Goal: Manage account settings

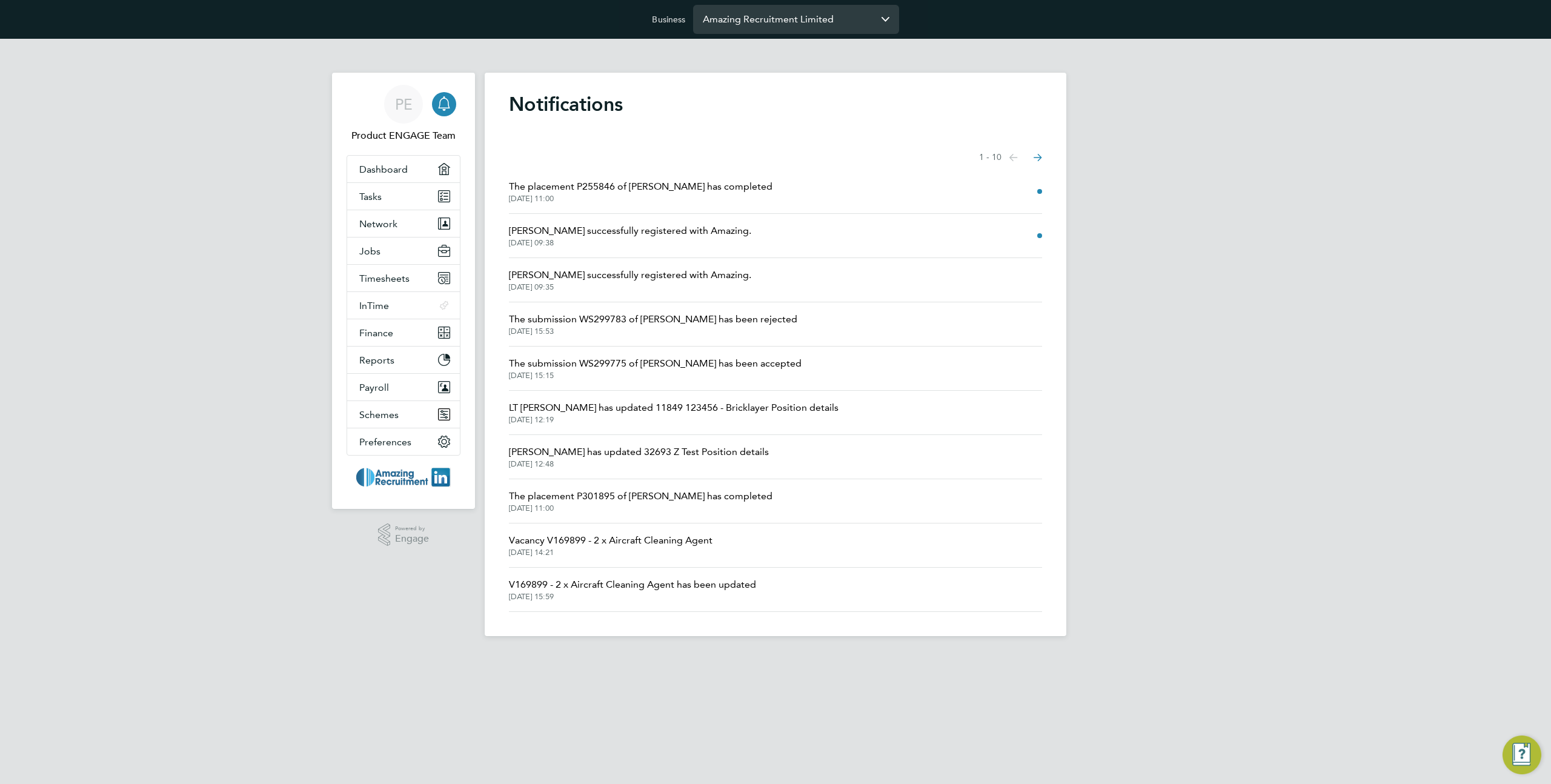
click at [799, 31] on input "Amazing Recruitment Limited" at bounding box center [796, 19] width 206 height 29
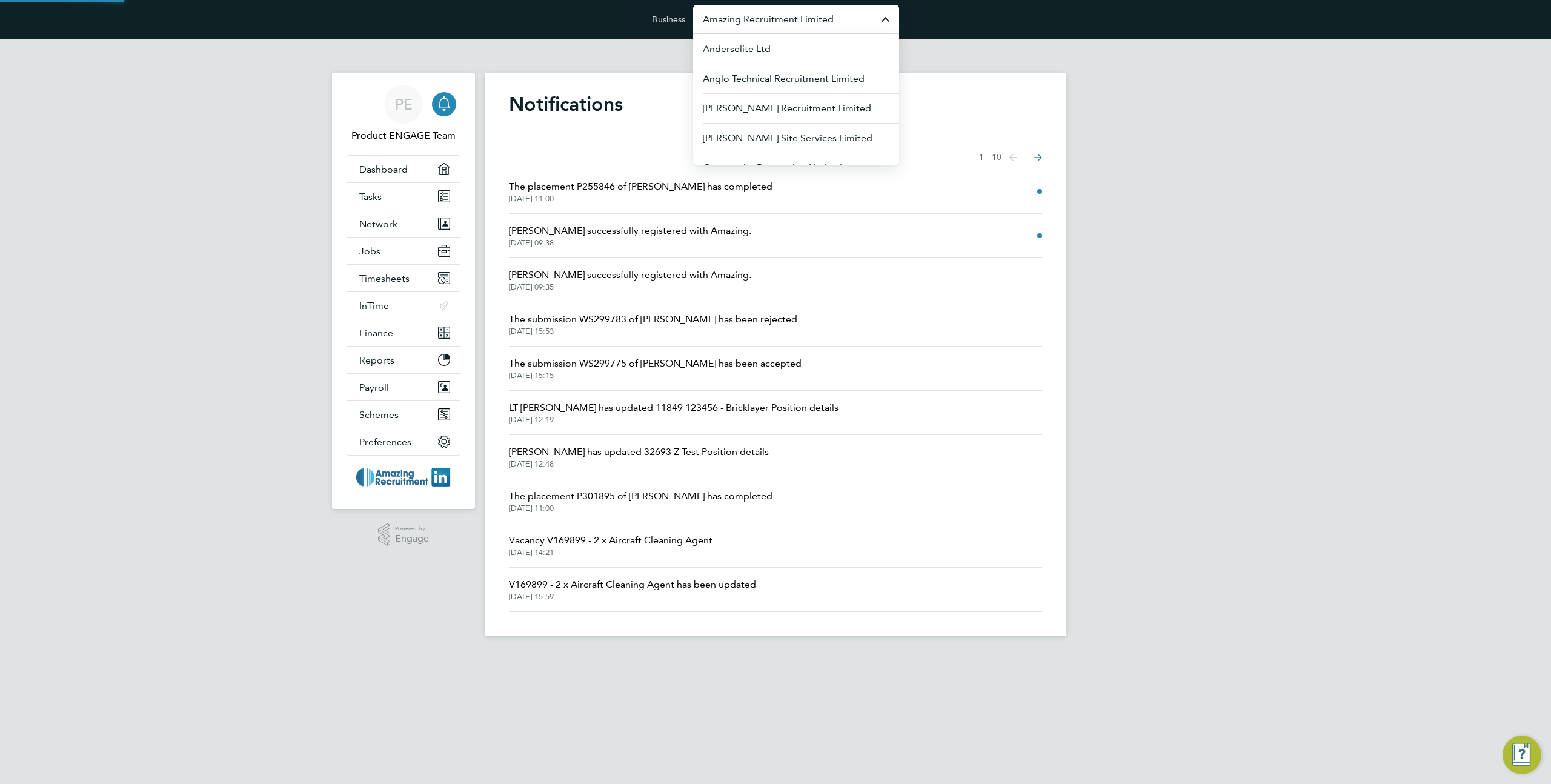
click at [799, 31] on input "Amazing Recruitment Limited" at bounding box center [796, 19] width 206 height 29
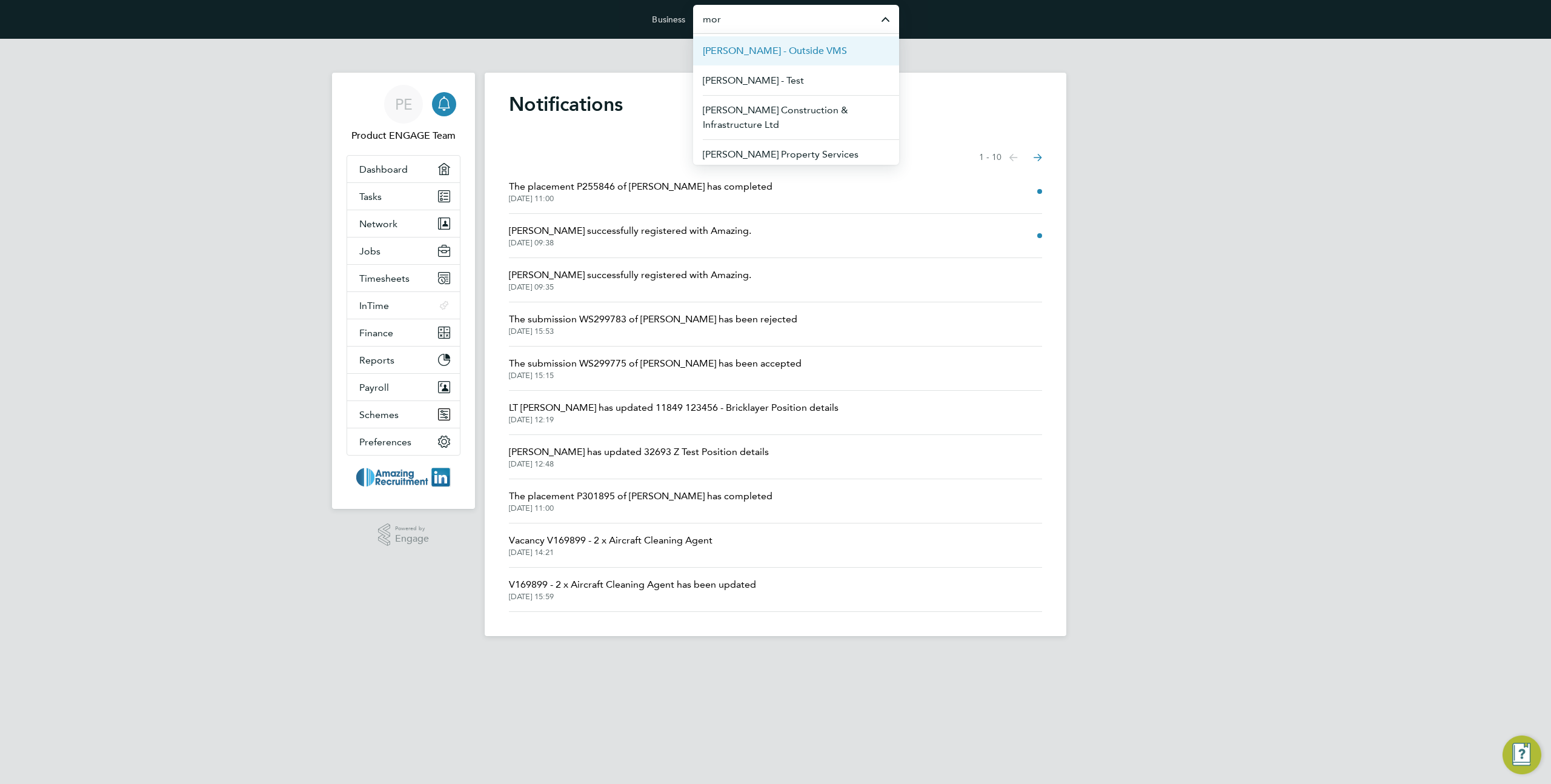
scroll to position [68, 0]
click at [824, 119] on span "Morgan Sindall Construction & Infrastructure Ltd" at bounding box center [796, 106] width 187 height 29
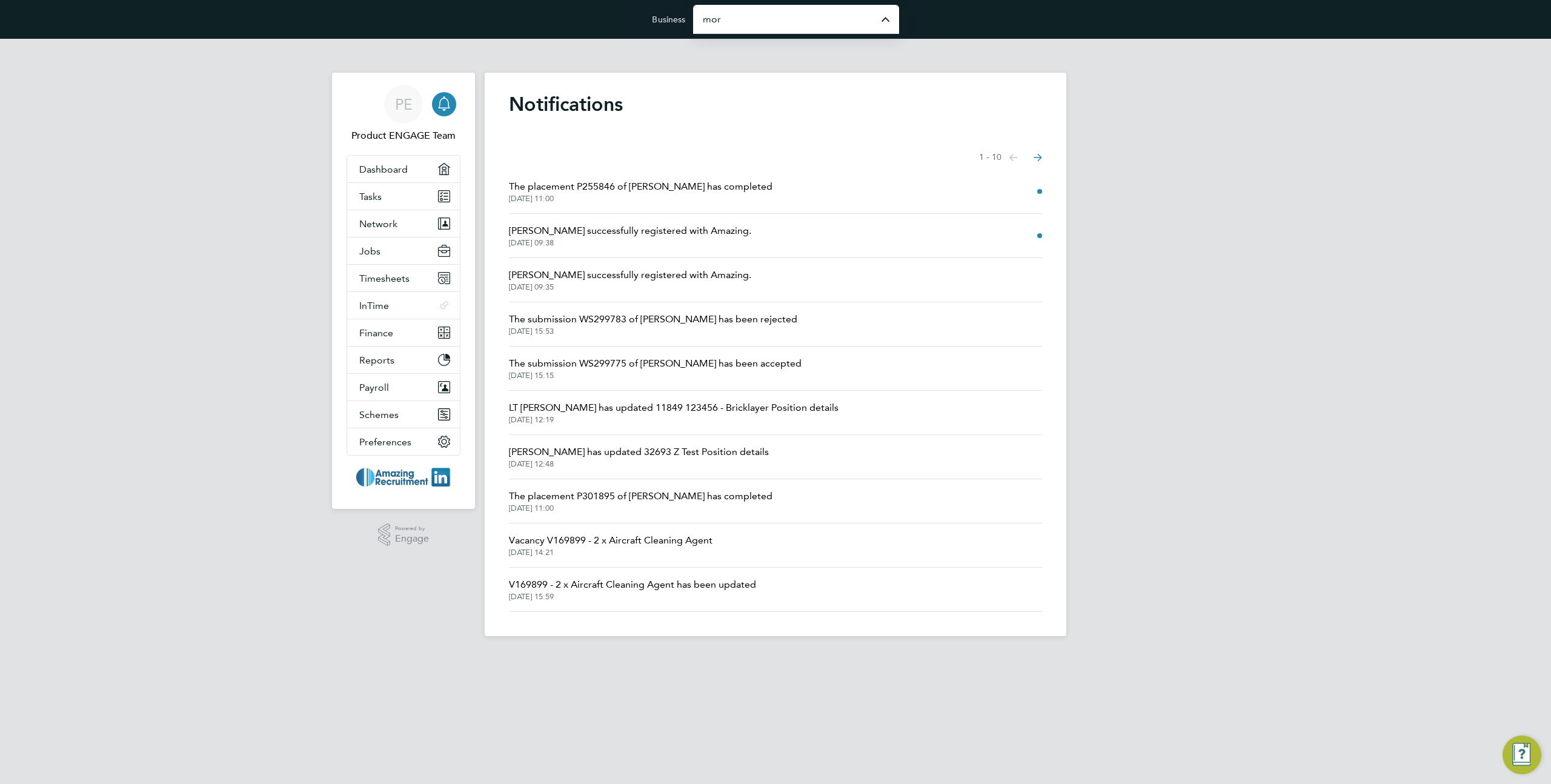
type input "Morgan Sindall Construction & Infrastructure Ltd"
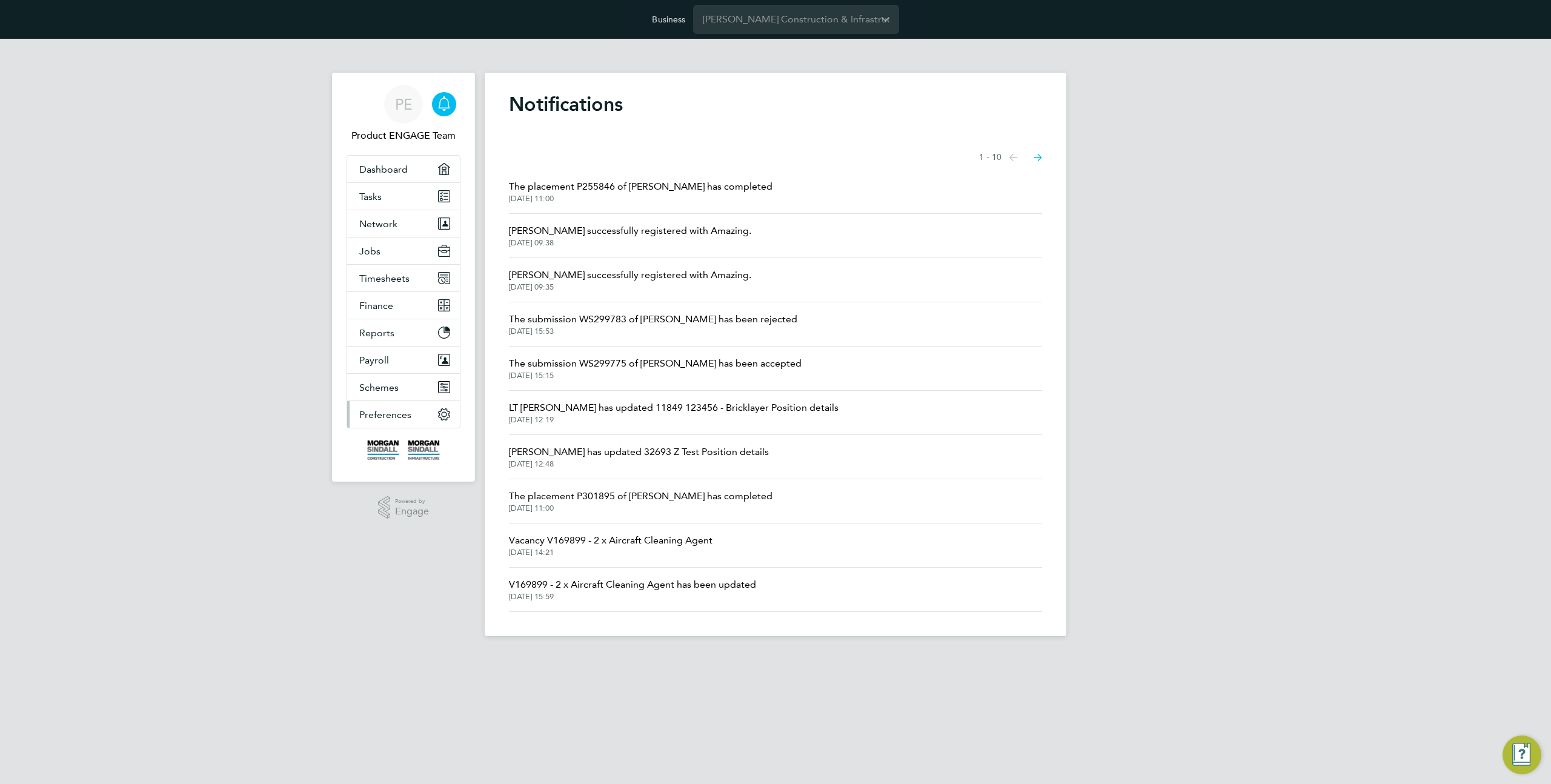
click at [410, 406] on button "Preferences" at bounding box center [403, 414] width 113 height 27
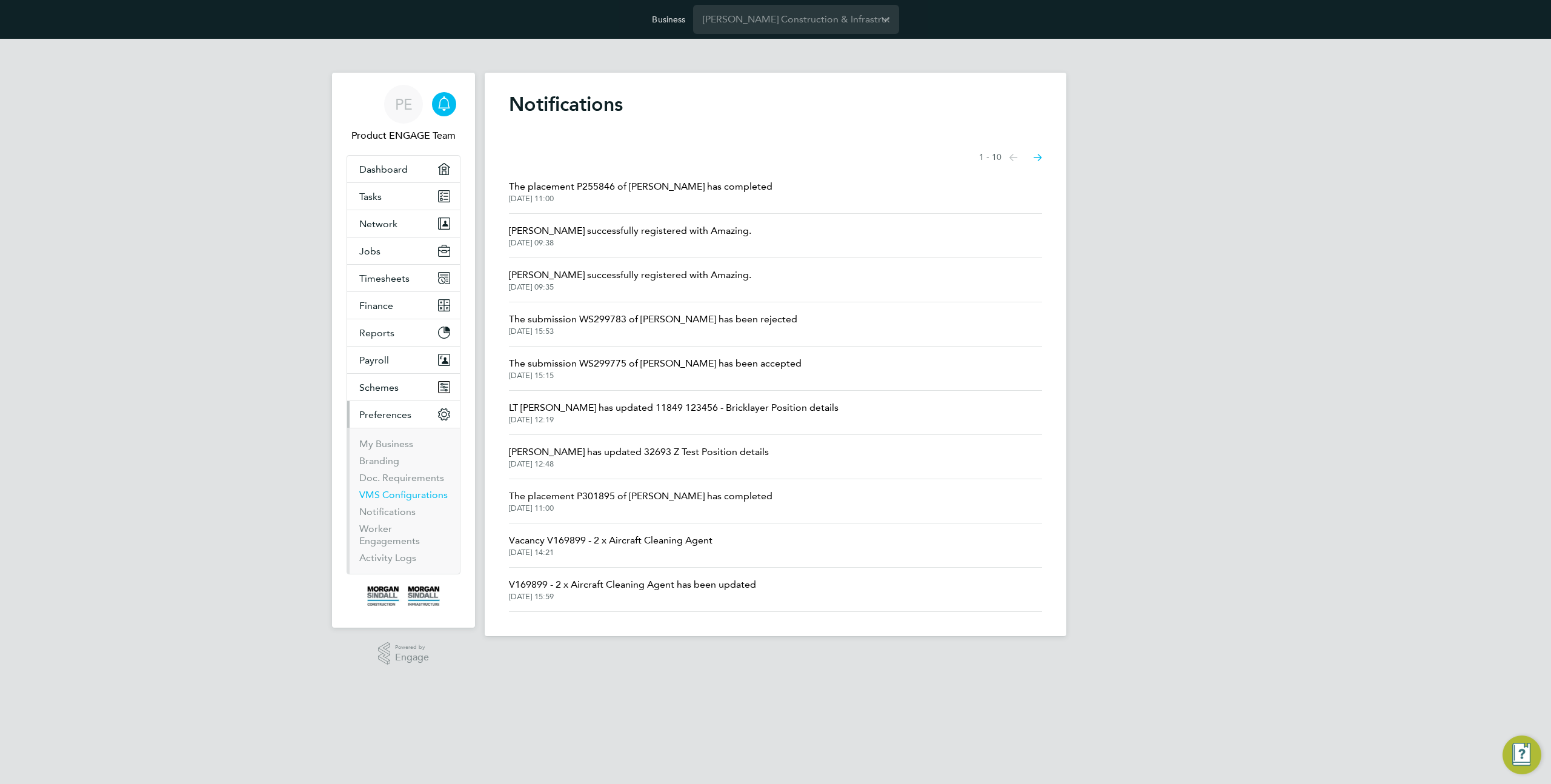
click at [391, 492] on link "VMS Configurations" at bounding box center [403, 494] width 88 height 11
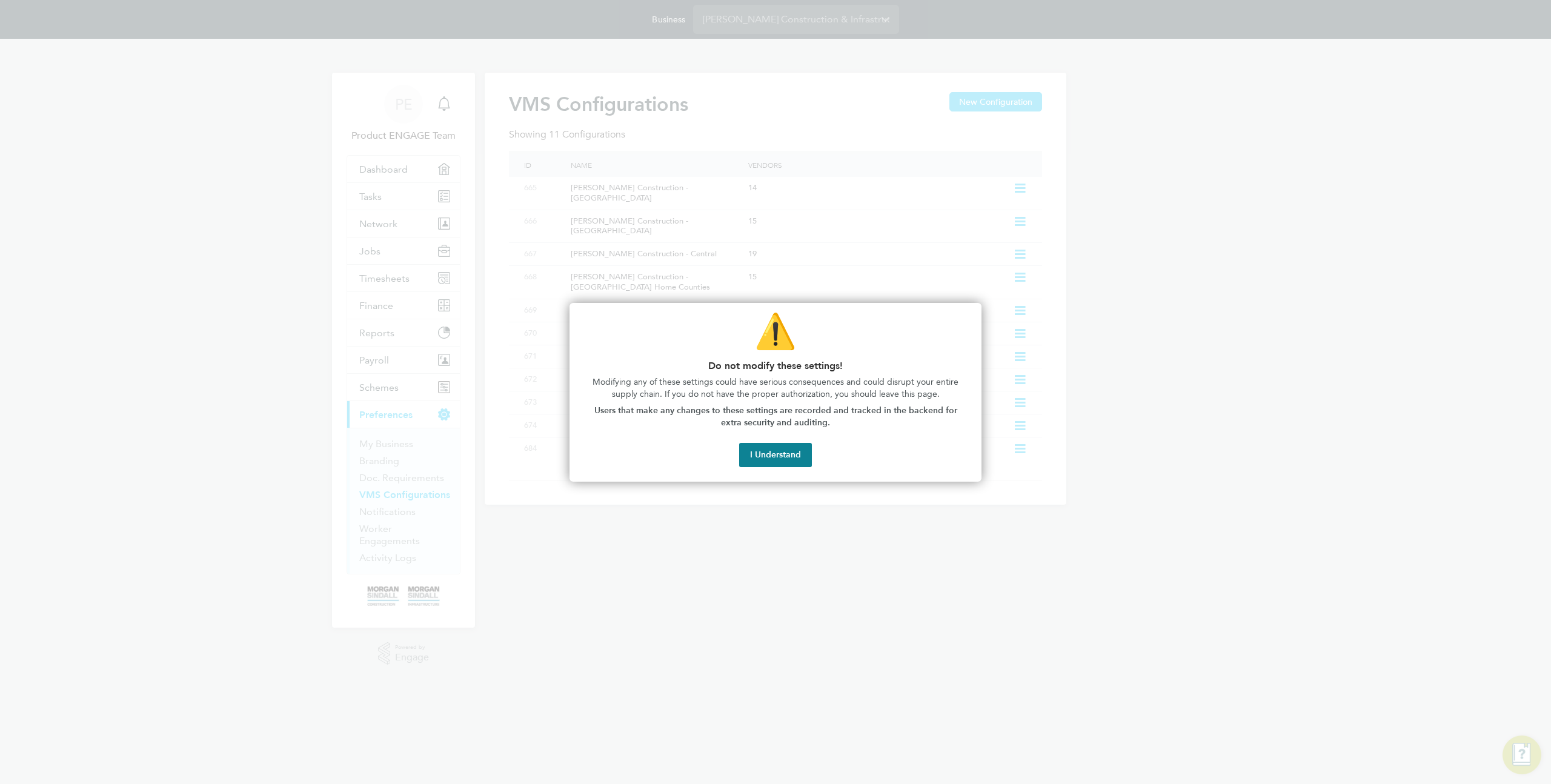
click at [767, 456] on button "I Understand" at bounding box center [775, 455] width 72 height 24
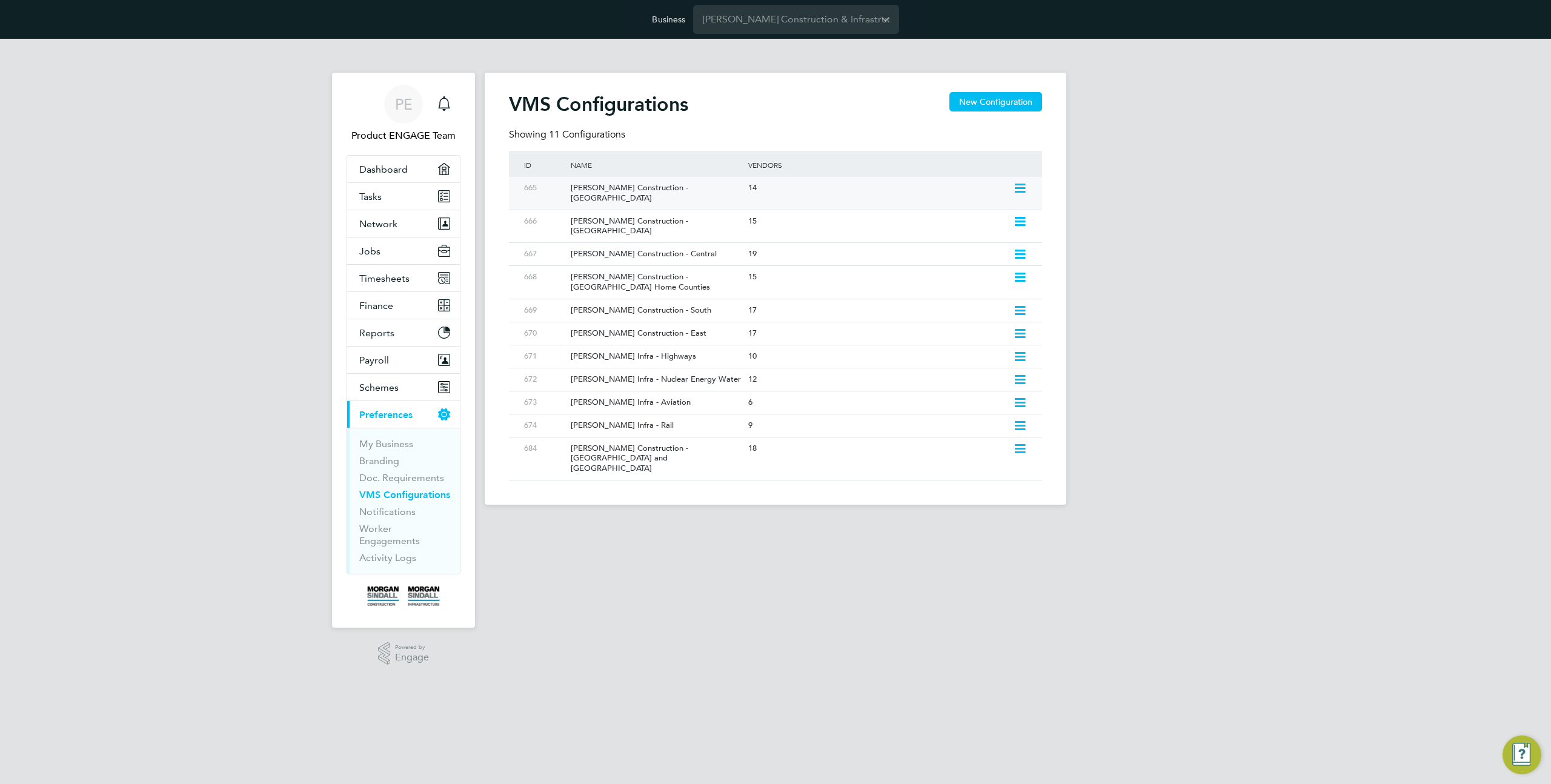
click at [753, 184] on div "14" at bounding box center [877, 188] width 265 height 22
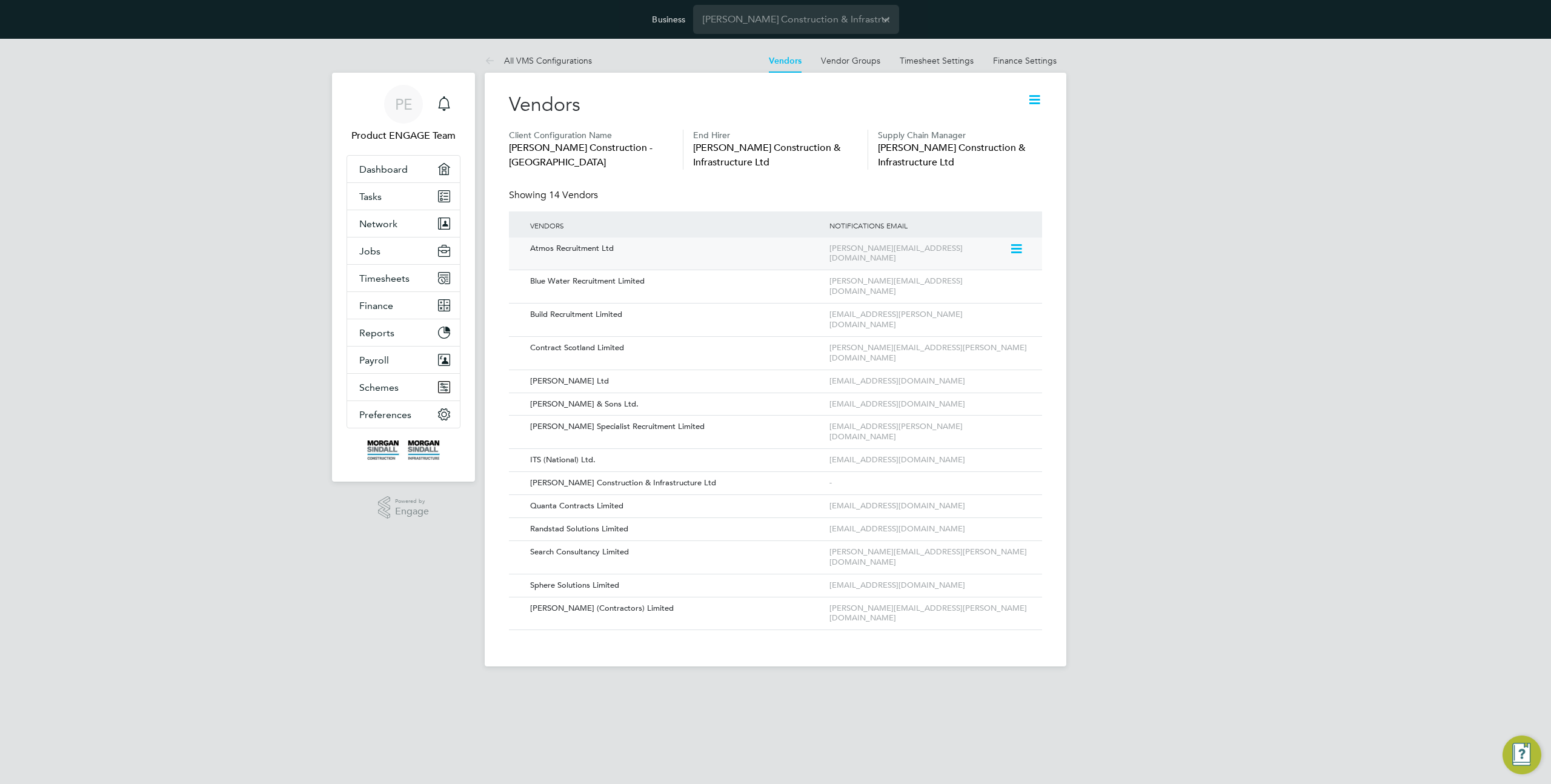
click at [1018, 251] on icon at bounding box center [1015, 249] width 12 height 14
click at [1167, 263] on div "PE Product ENGAGE Team Notifications Applications: Dashboard Tasks Network Team…" at bounding box center [776, 362] width 1551 height 647
click at [753, 24] on input "Morgan Sindall Construction & Infrastructure Ltd" at bounding box center [796, 19] width 206 height 29
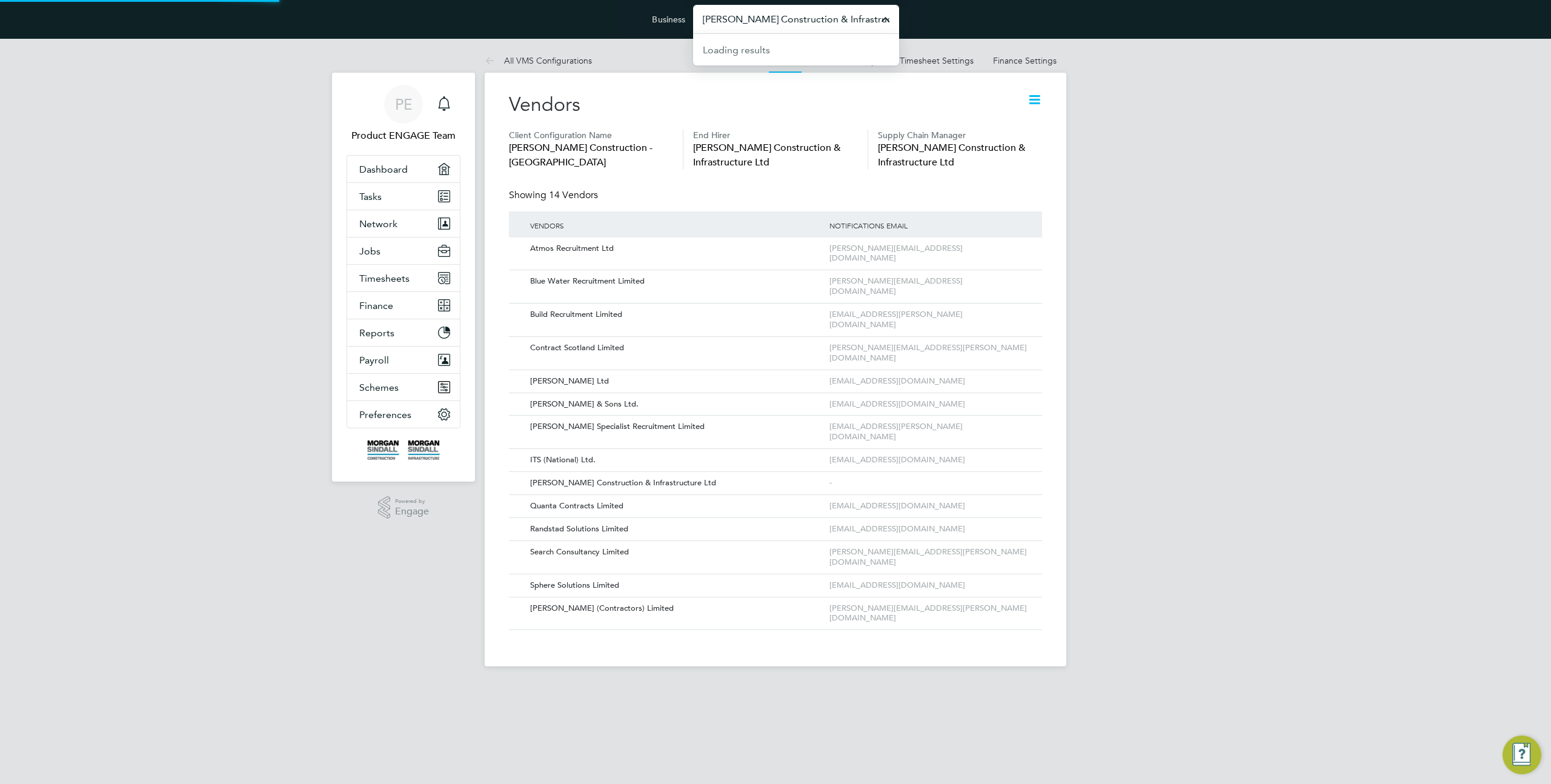
click at [753, 24] on input "Morgan Sindall Construction & Infrastructure Ltd" at bounding box center [796, 19] width 206 height 29
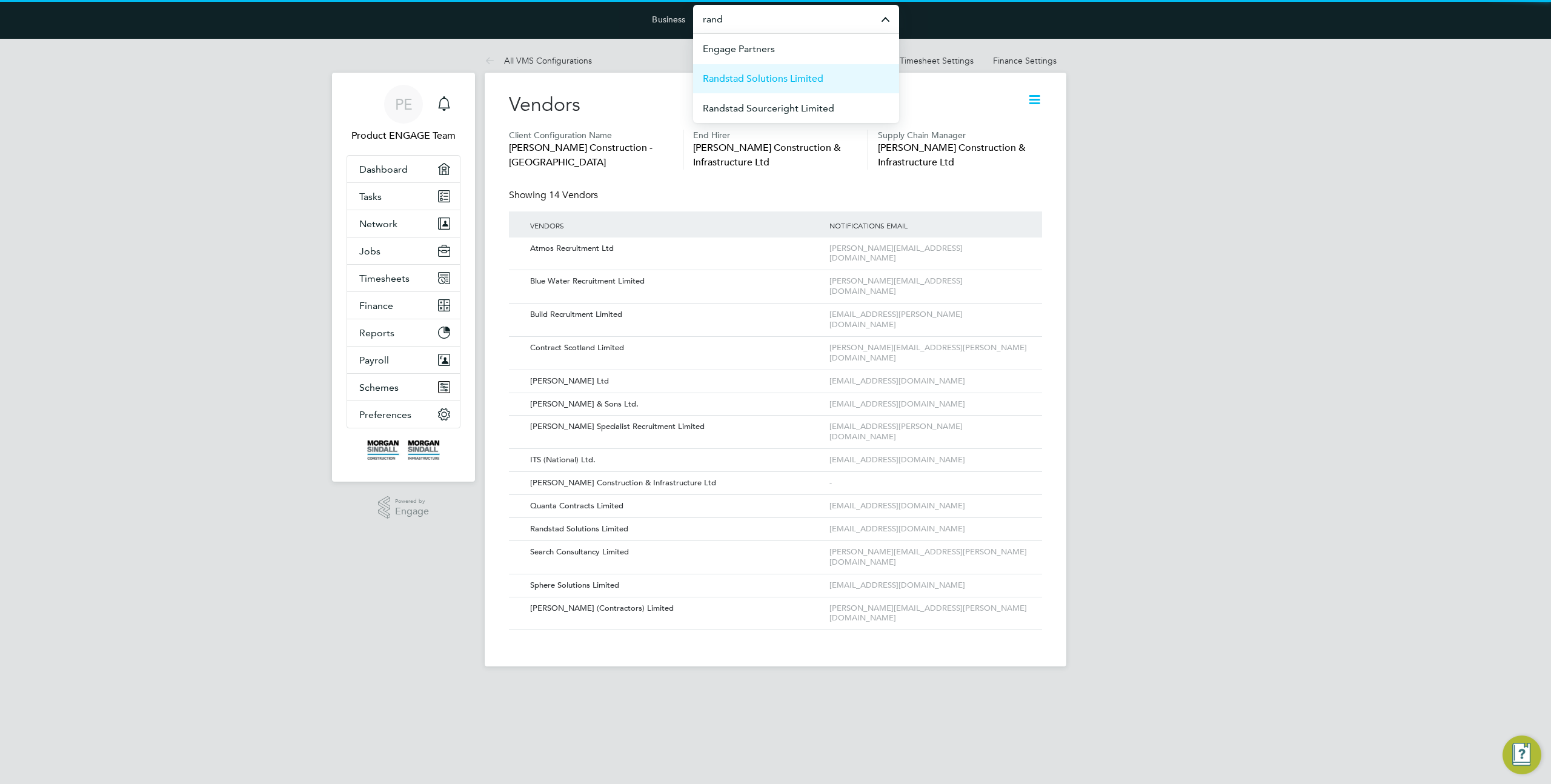
click at [741, 72] on span "Randstad Solutions Limited" at bounding box center [763, 79] width 121 height 14
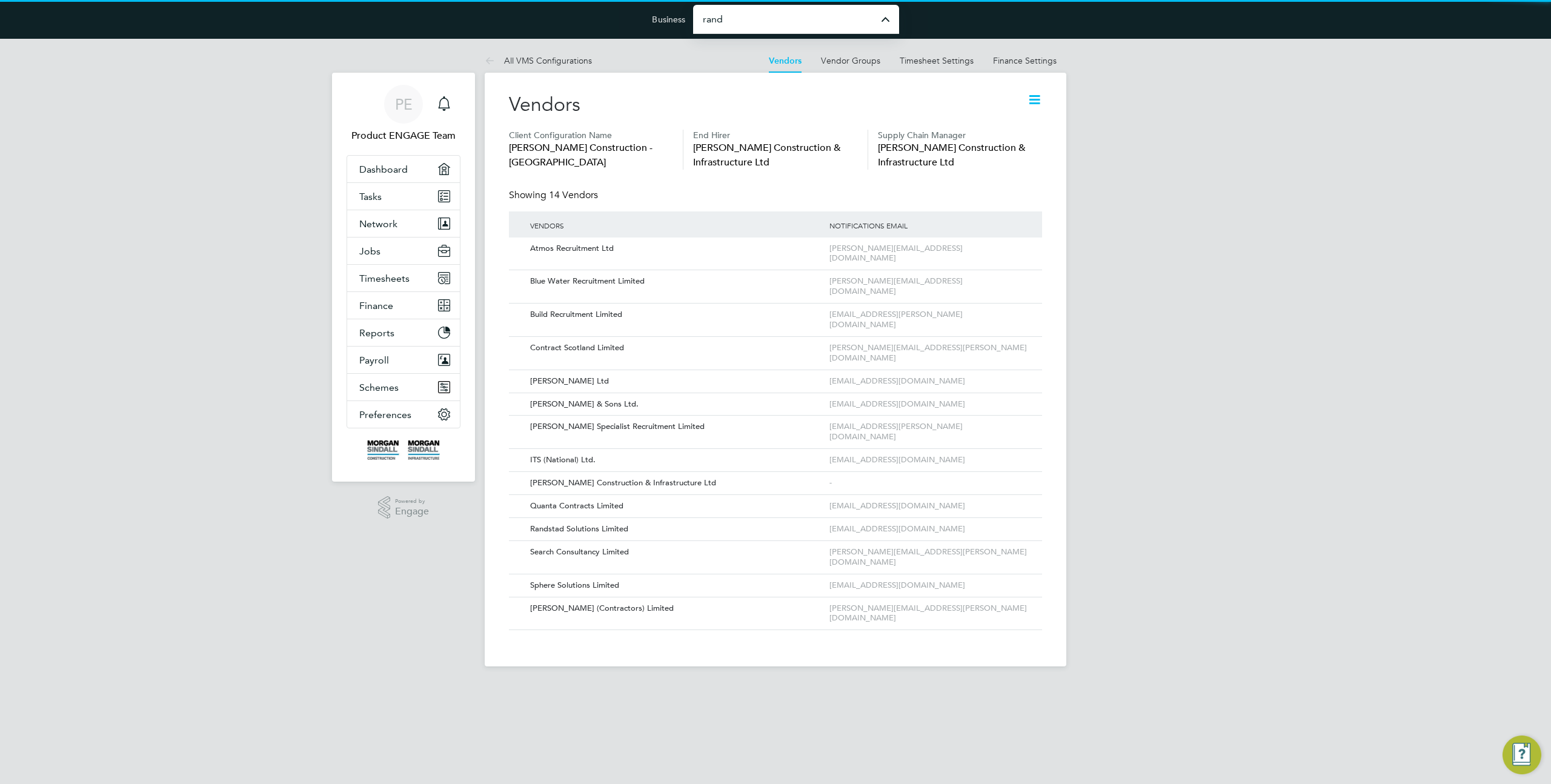
type input "Randstad Solutions Limited"
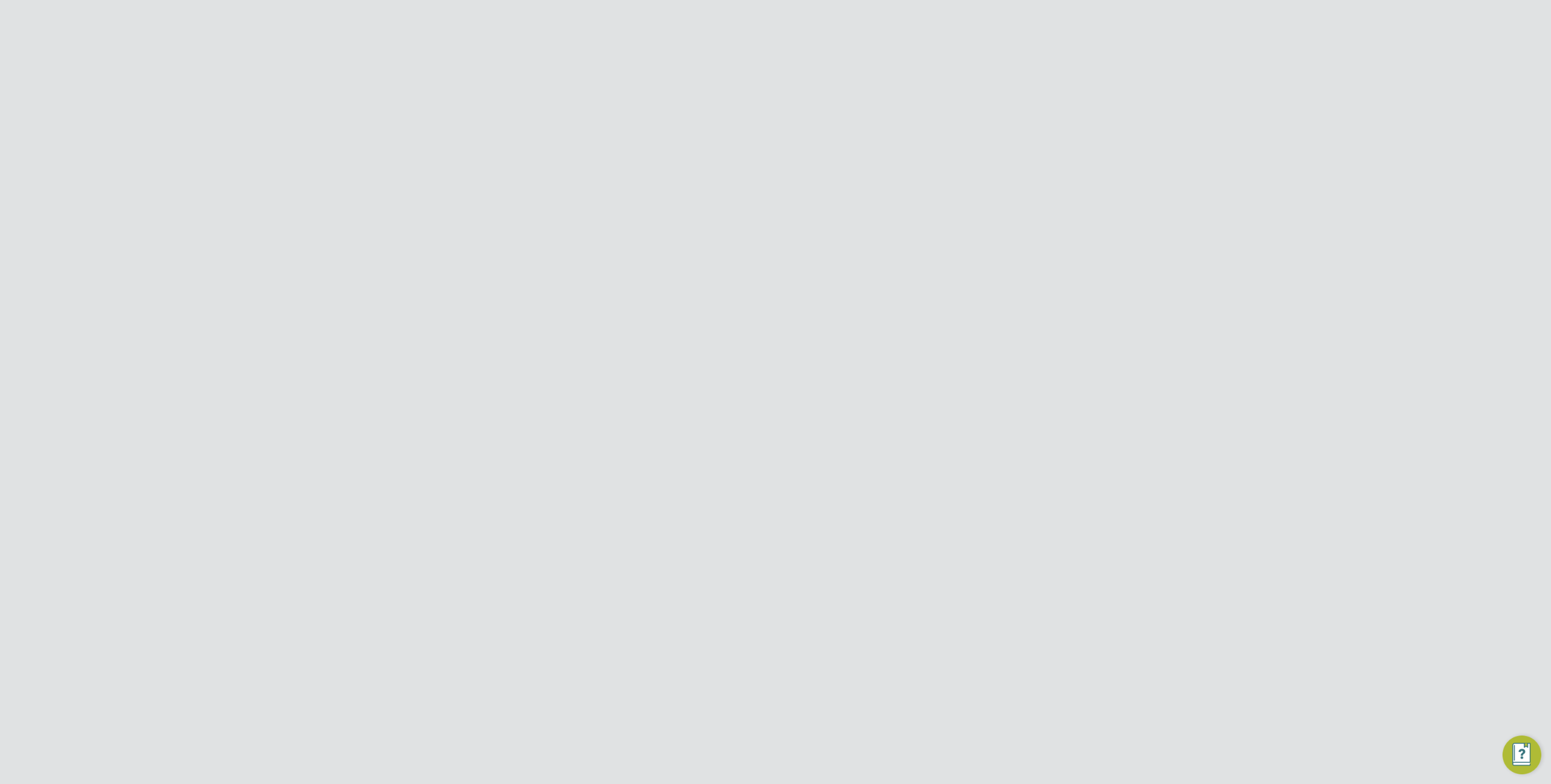
click at [732, 258] on div "Error while Loading Client Details You are not allowed to access this client co…" at bounding box center [776, 392] width 1551 height 784
click at [388, 438] on span "Preferences" at bounding box center [385, 442] width 52 height 11
click at [379, 537] on link "Notifications" at bounding box center [387, 539] width 57 height 11
click at [773, 271] on li "Receive email and app notifications when any worker registers or updates their …" at bounding box center [783, 279] width 442 height 25
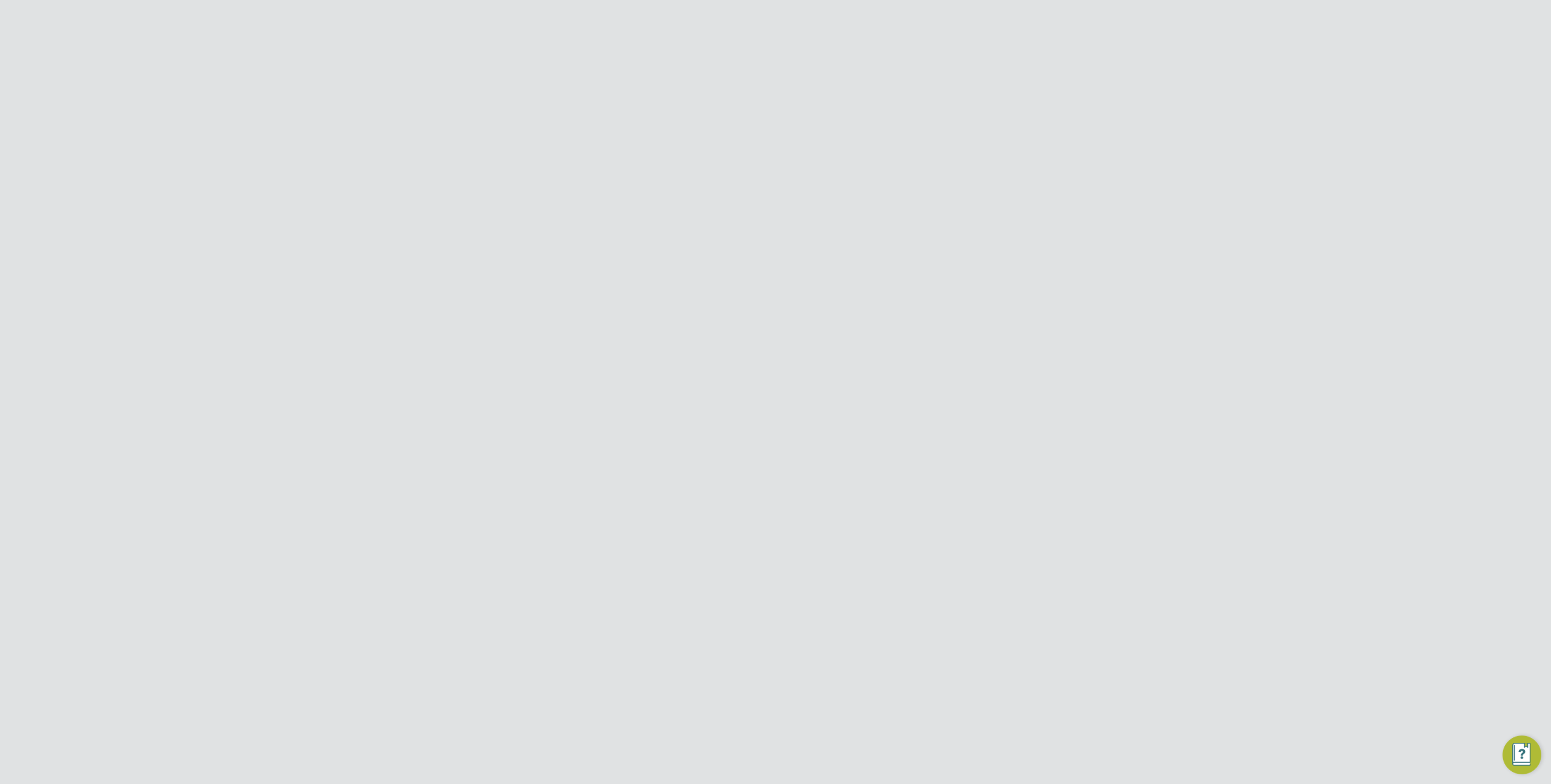
click at [773, 271] on li "Receive email and app notifications when any worker registers or updates their …" at bounding box center [783, 279] width 442 height 25
click at [788, 273] on li "Receive email and app notifications when any worker registers or updates their …" at bounding box center [783, 279] width 442 height 25
drag, startPoint x: 761, startPoint y: 273, endPoint x: 907, endPoint y: 275, distance: 146.0
click at [905, 275] on li "Receive email and app notifications when any worker registers or updates their …" at bounding box center [783, 279] width 442 height 25
click at [874, 275] on li "Receive email and app notifications when any worker registers or updates their …" at bounding box center [783, 279] width 442 height 25
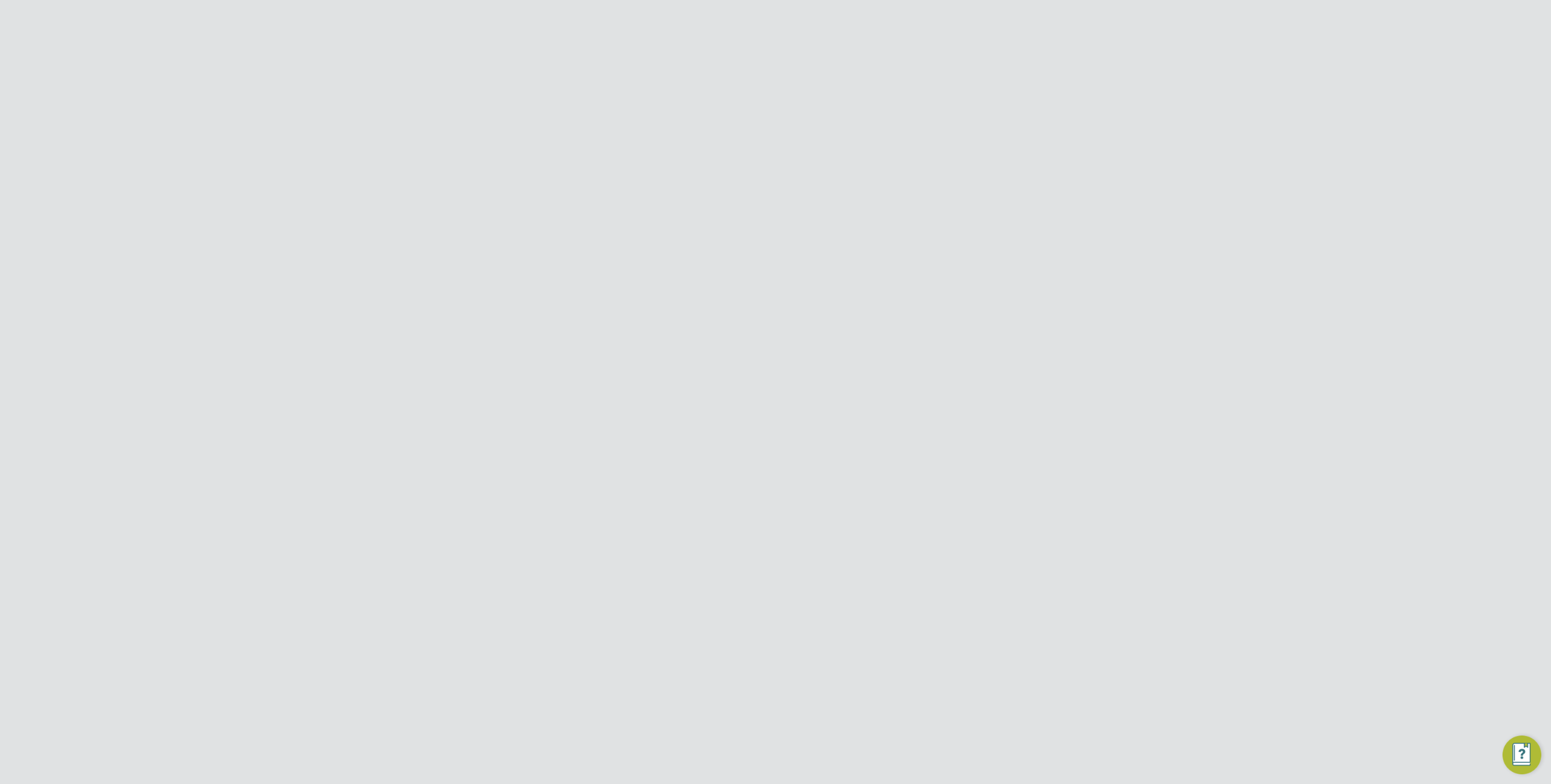
scroll to position [268, 334]
click at [707, 307] on button "Refresh" at bounding box center [709, 308] width 49 height 19
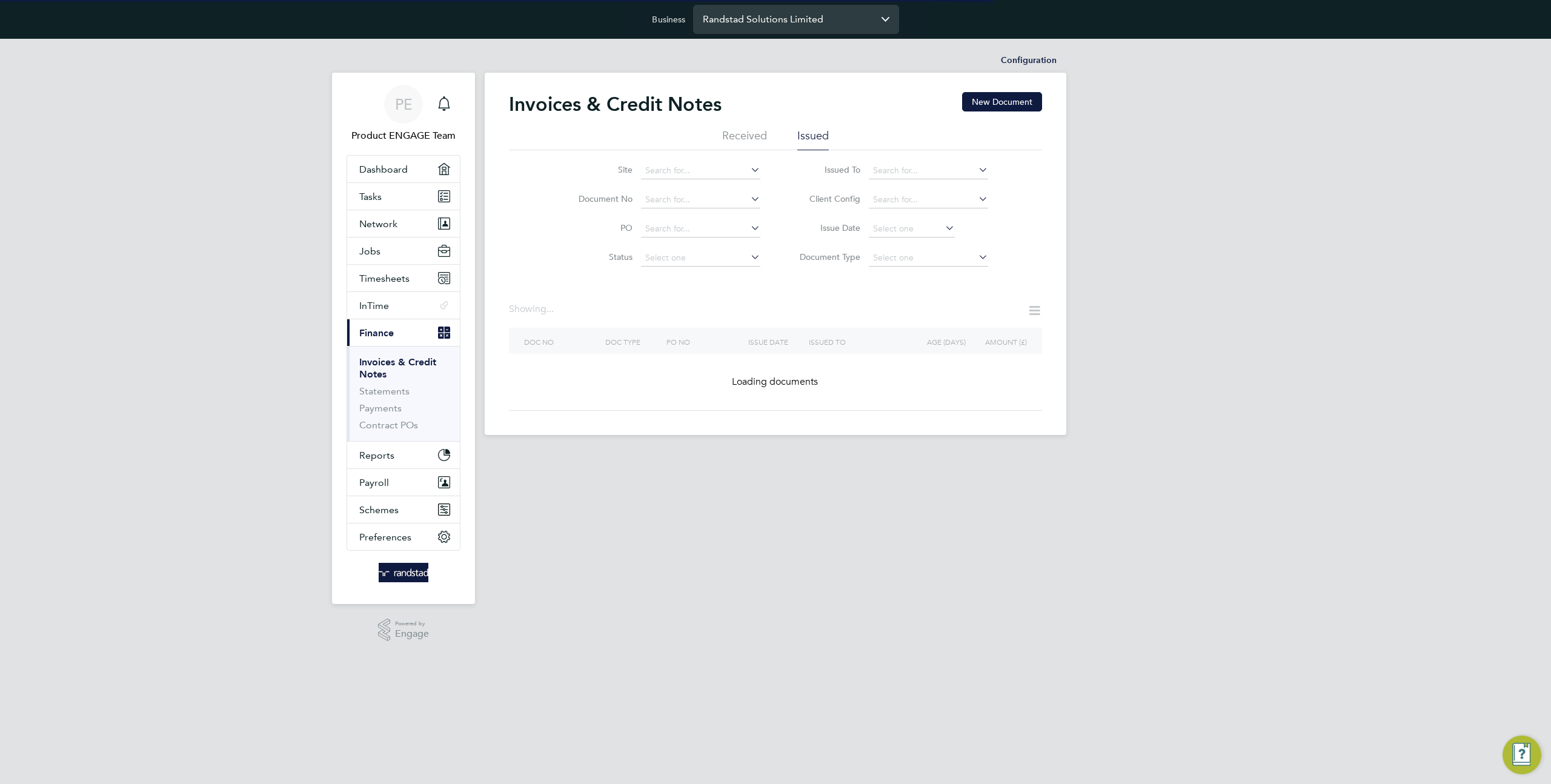
click at [769, 19] on input "Randstad Solutions Limited" at bounding box center [796, 19] width 206 height 29
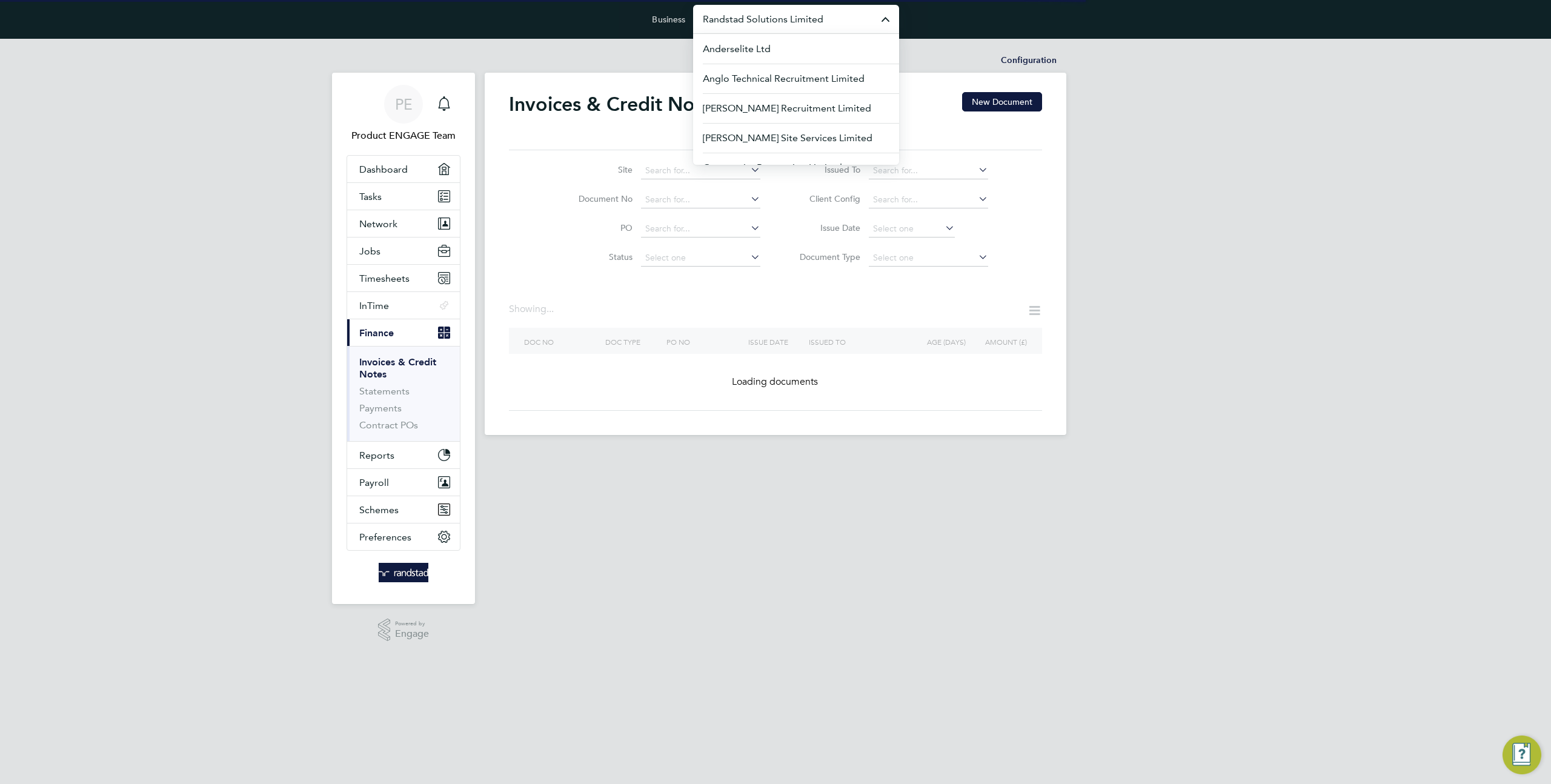
click at [769, 19] on input "Randstad Solutions Limited" at bounding box center [796, 19] width 206 height 29
click at [1175, 207] on div "PE Product ENGAGE Team Notifications Applications: Dashboard Tasks Network Team…" at bounding box center [776, 246] width 1551 height 415
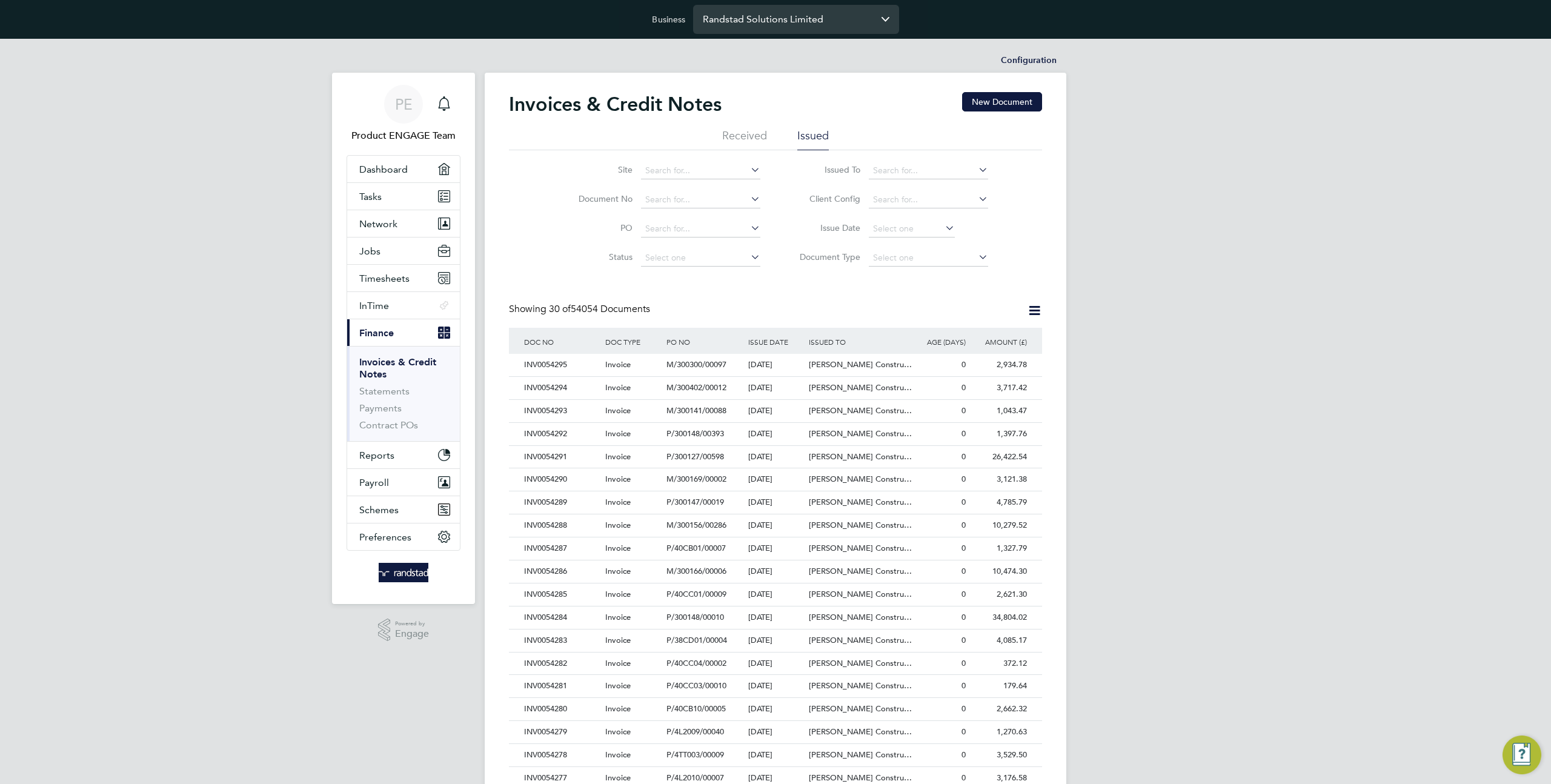
click at [760, 15] on input "Randstad Solutions Limited" at bounding box center [796, 19] width 206 height 29
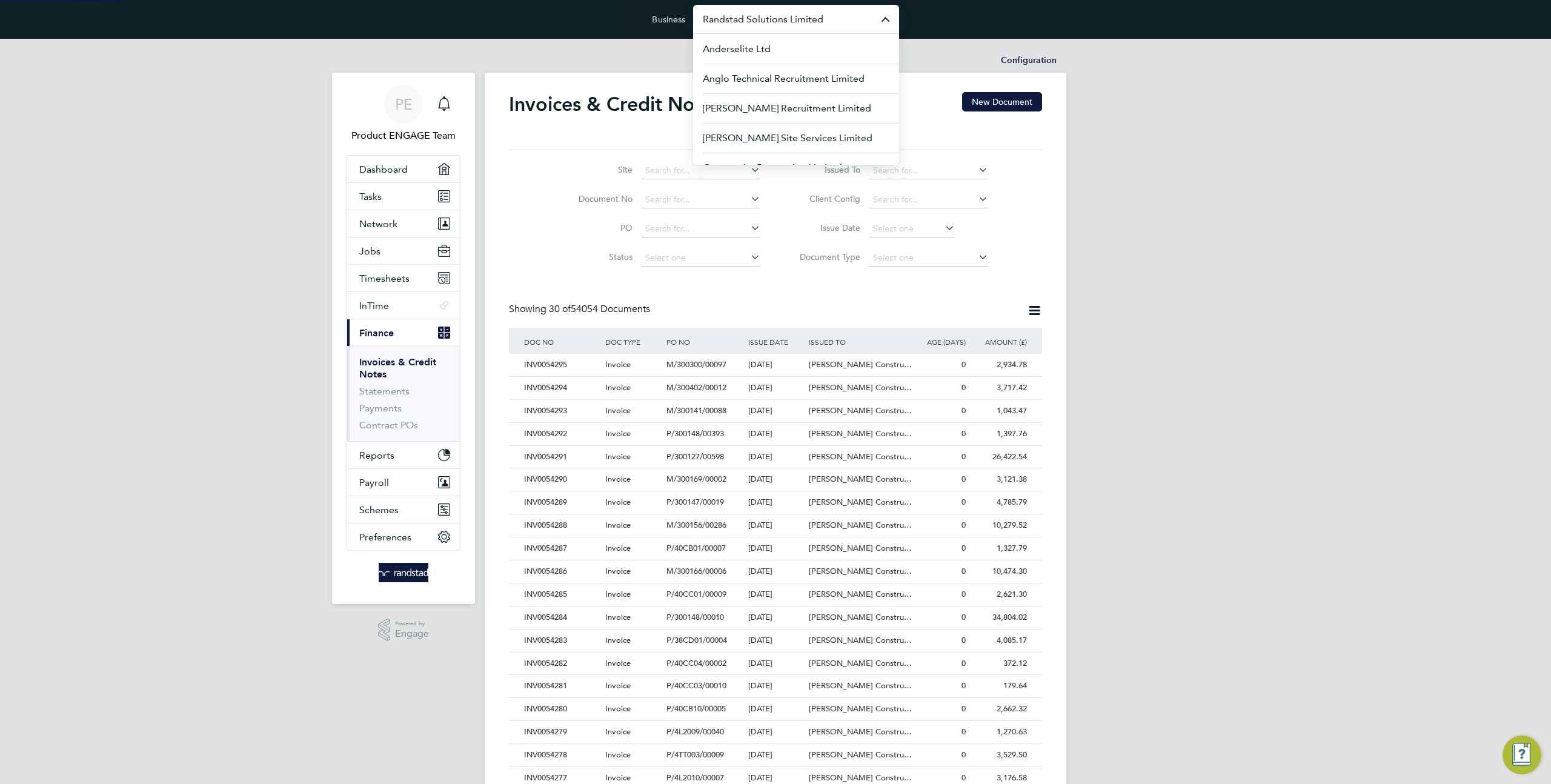
click at [760, 15] on input "Randstad Solutions Limited" at bounding box center [796, 19] width 206 height 29
click at [781, 29] on input "Randstad Solutions Limited" at bounding box center [796, 19] width 206 height 29
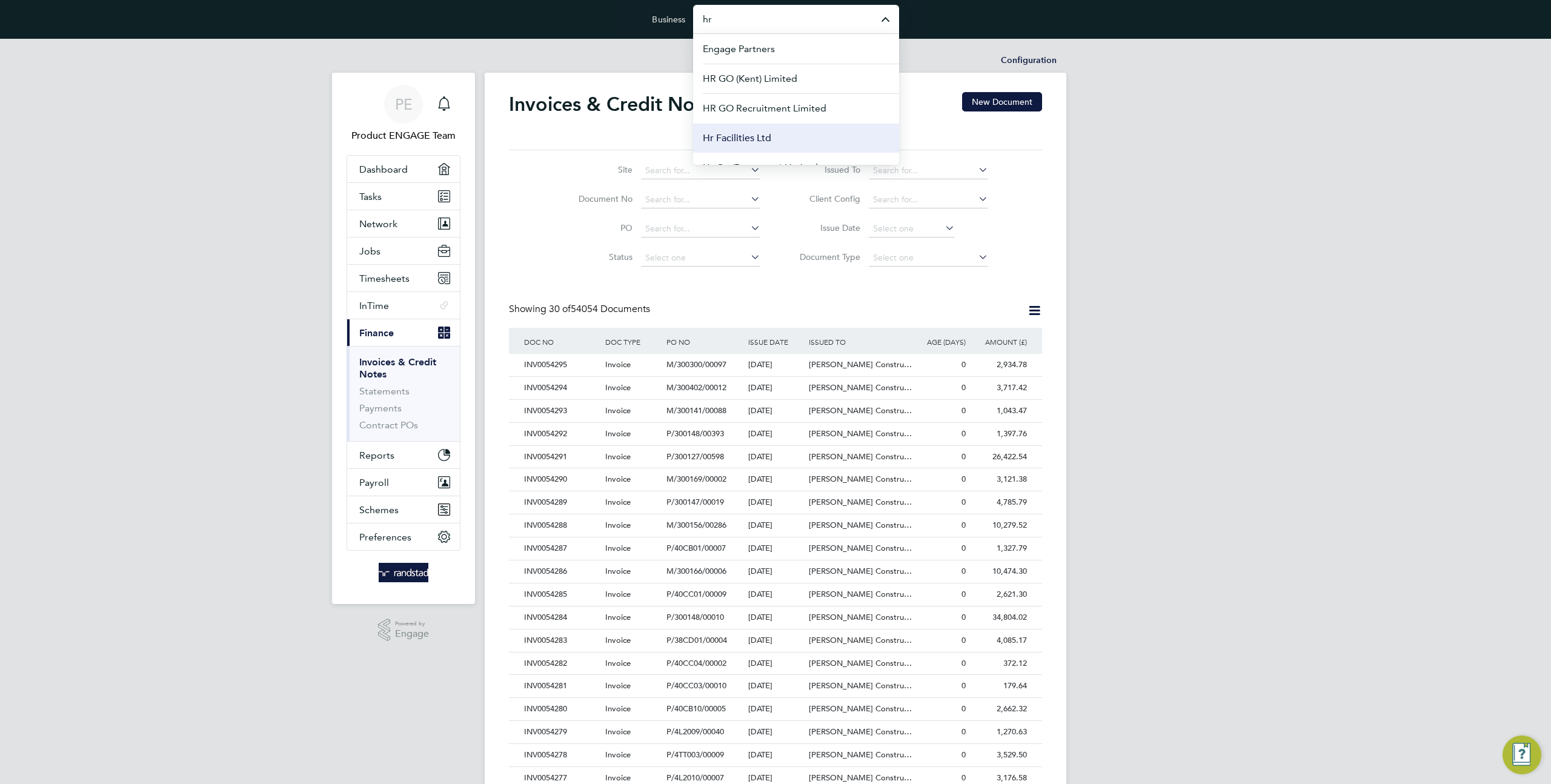
click at [753, 126] on li "Hr Facilities Ltd" at bounding box center [796, 137] width 206 height 29
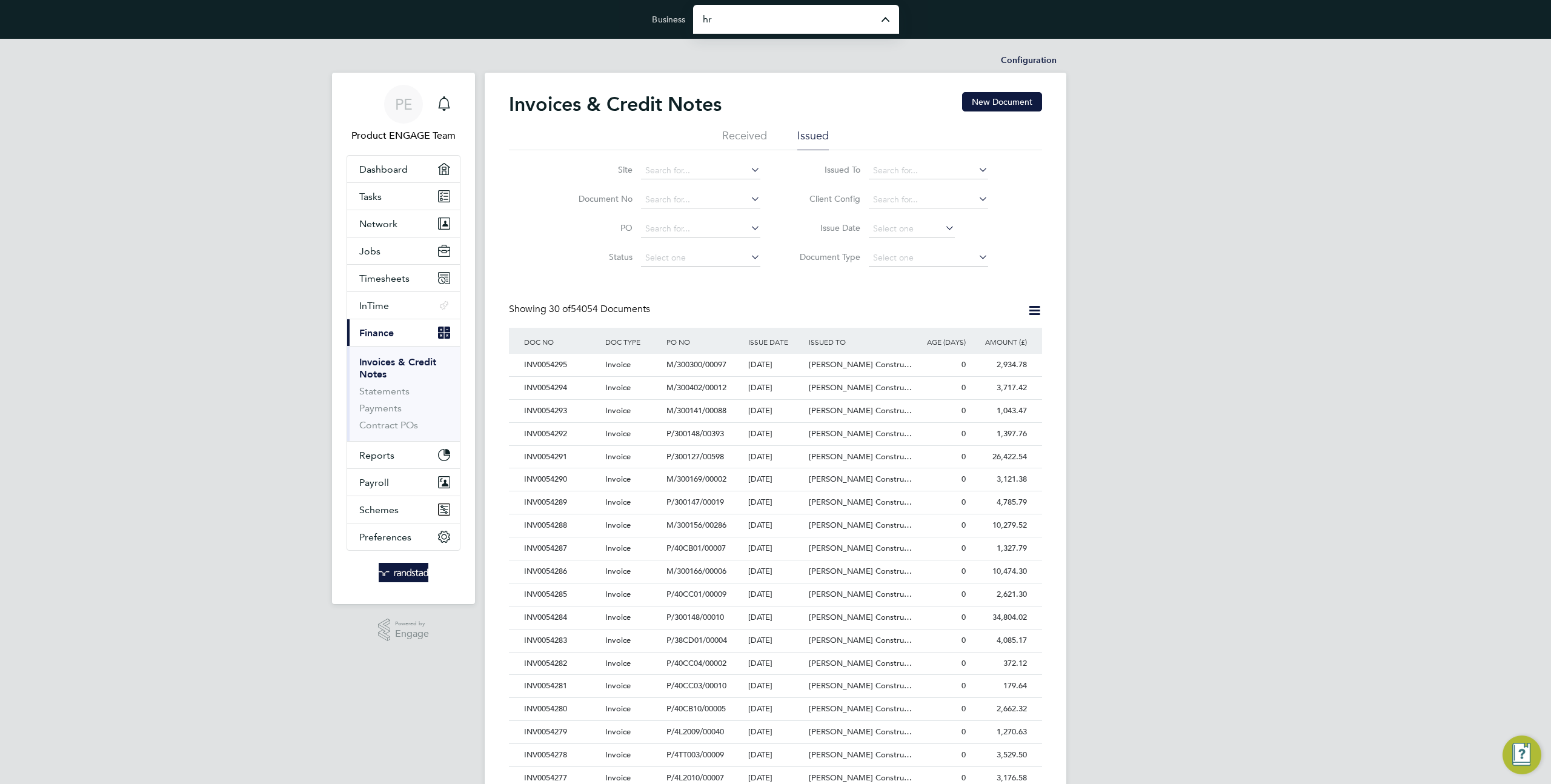
type input "Hr Facilities Ltd"
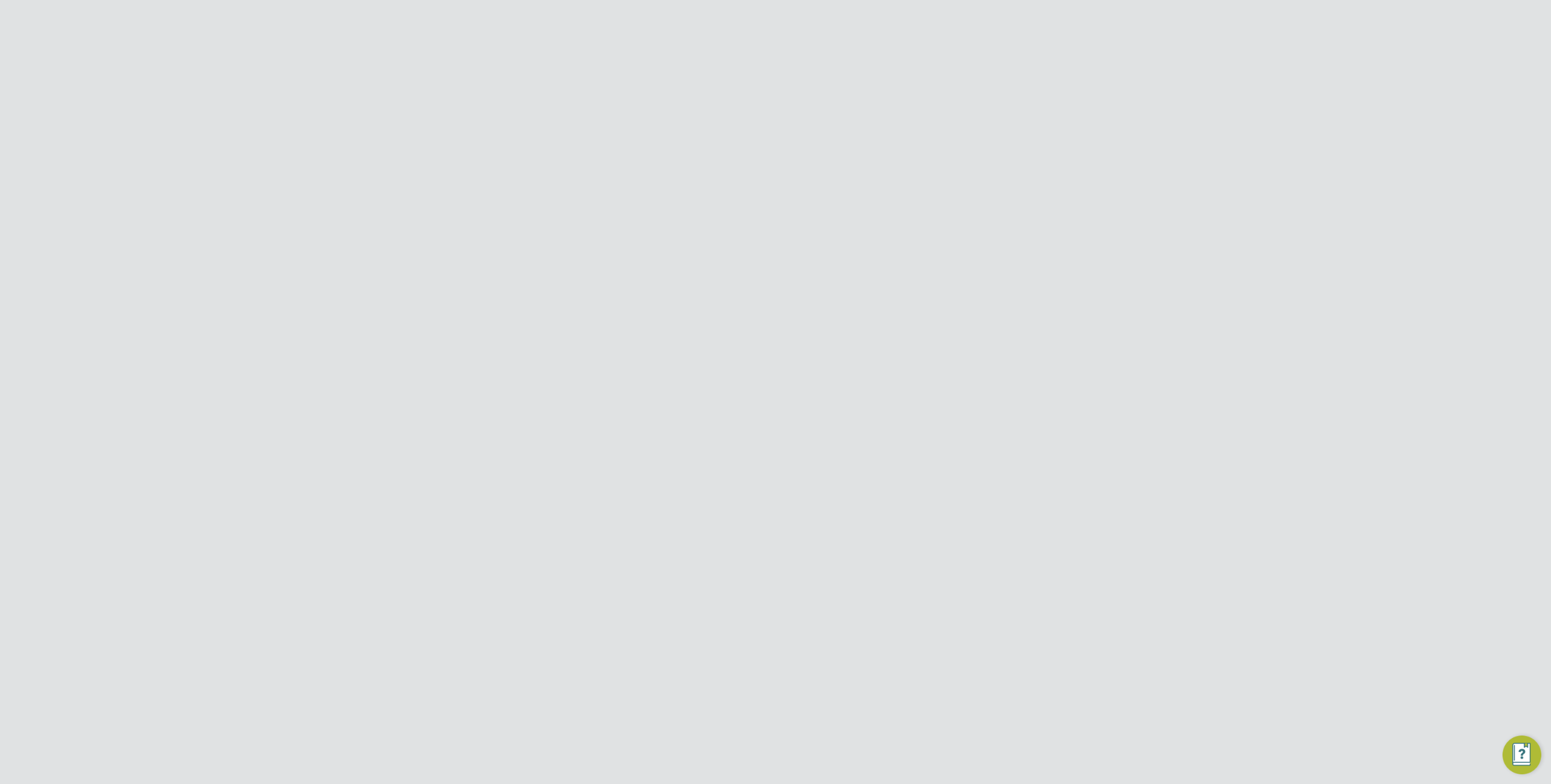
click at [703, 17] on input "Hr Facilities Ltd" at bounding box center [796, 19] width 206 height 29
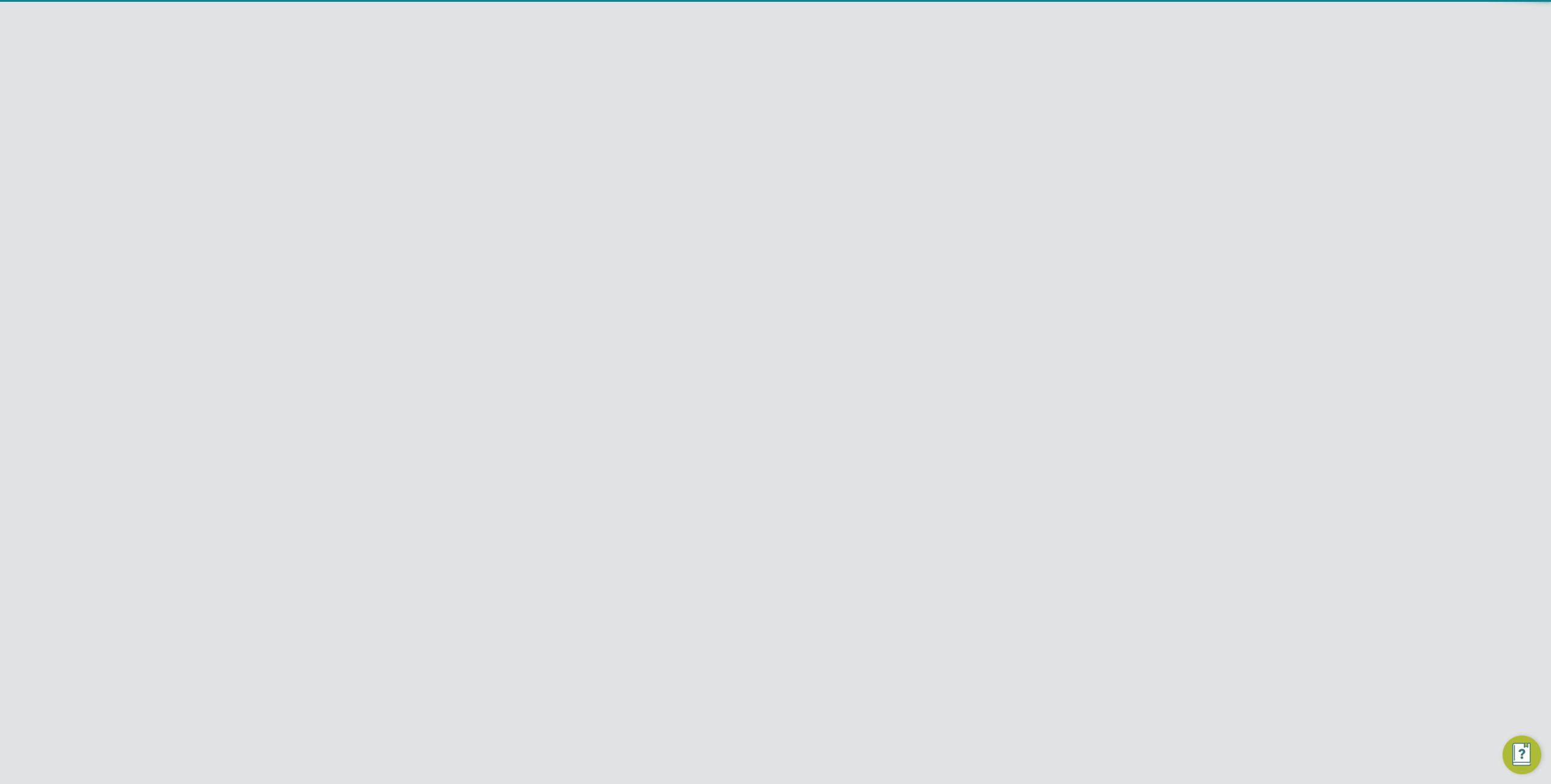
click at [722, 49] on span "Engage Partners" at bounding box center [738, 49] width 72 height 14
type input "Engage Partners"
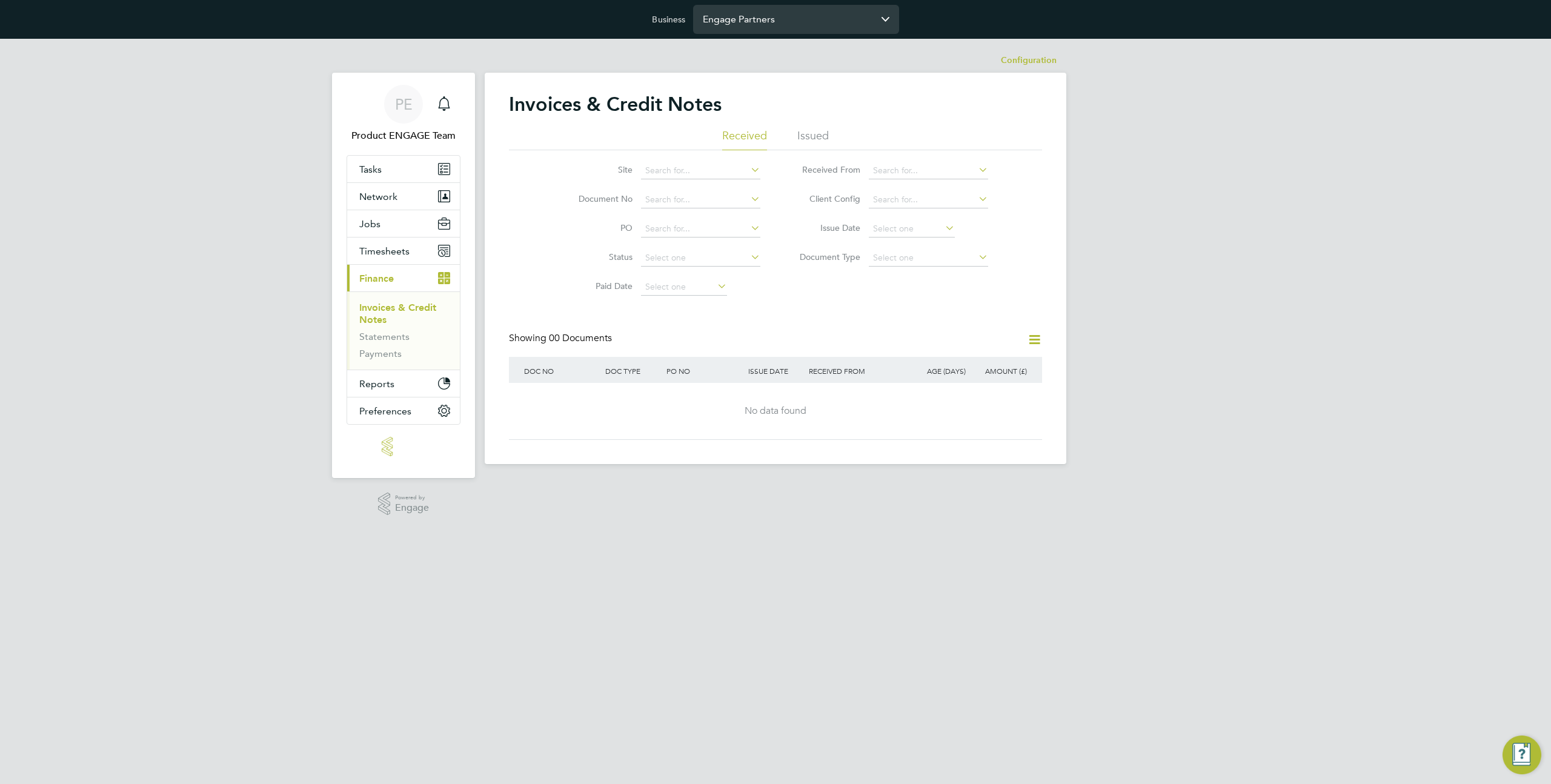
click at [722, 15] on input "Engage Partners" at bounding box center [796, 19] width 206 height 29
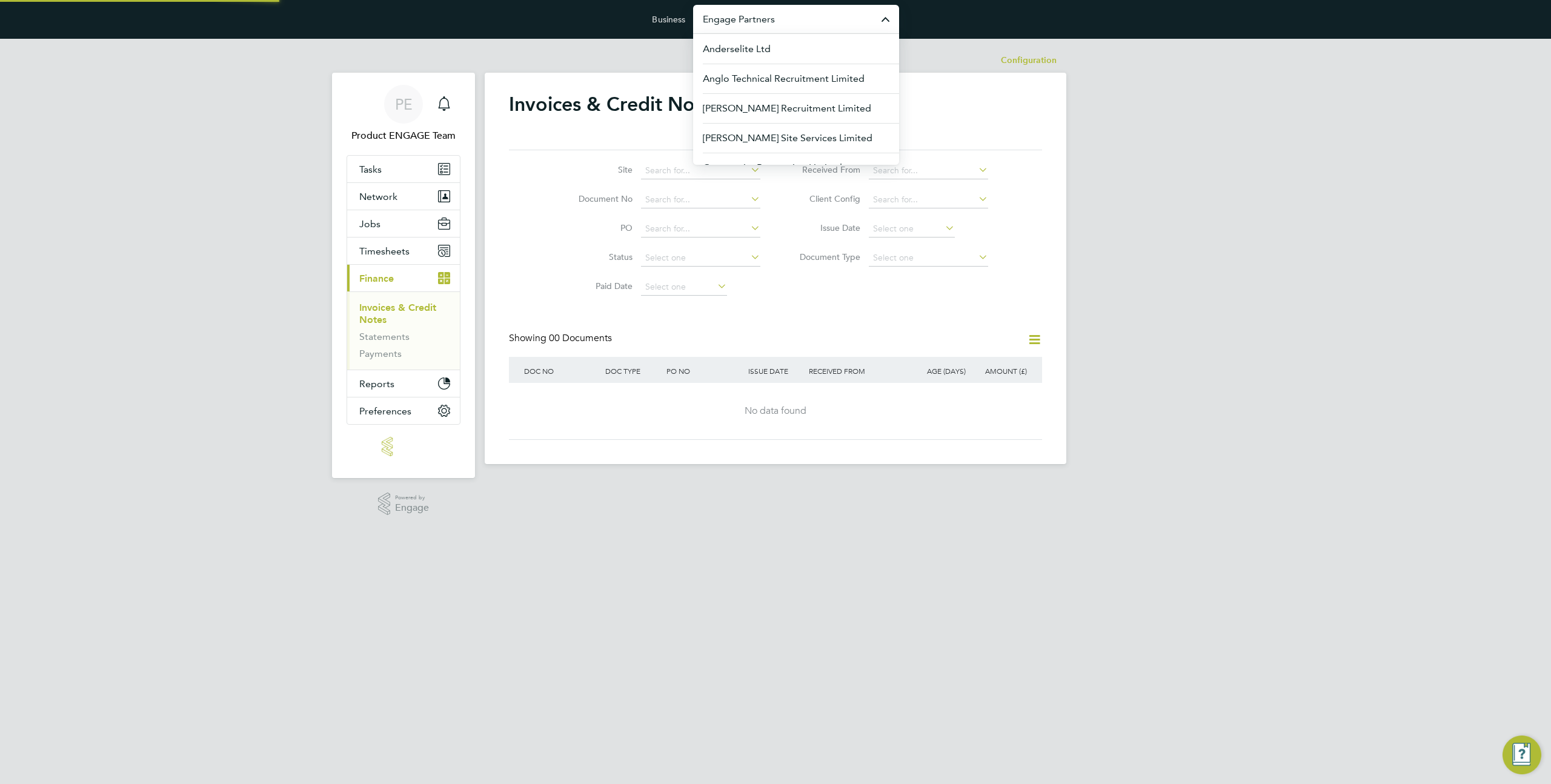
click at [722, 15] on input "Engage Partners" at bounding box center [796, 19] width 206 height 29
click at [725, 109] on span "Hr Facilities Ltd" at bounding box center [736, 108] width 68 height 14
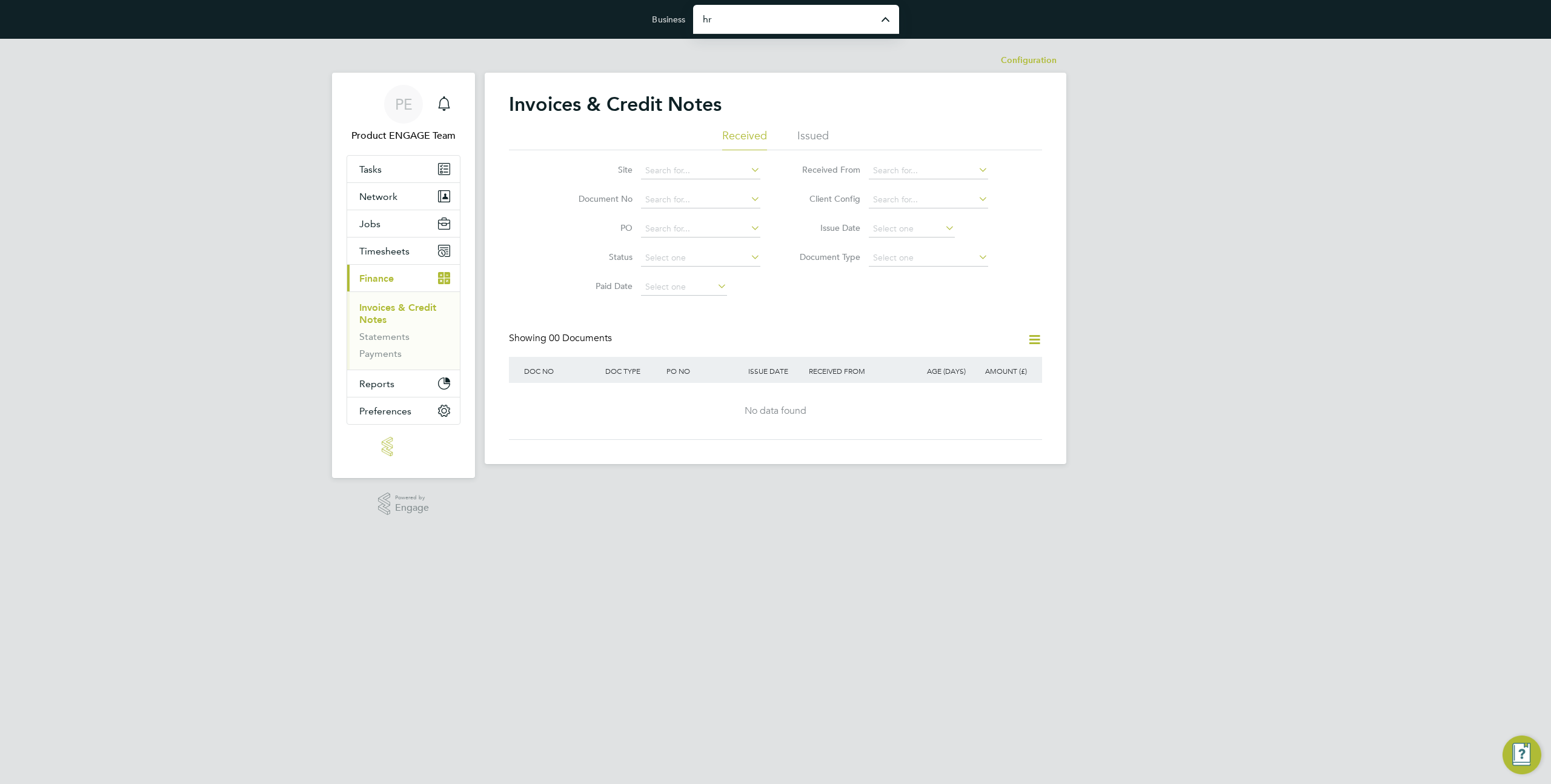
type input "Hr Facilities Ltd"
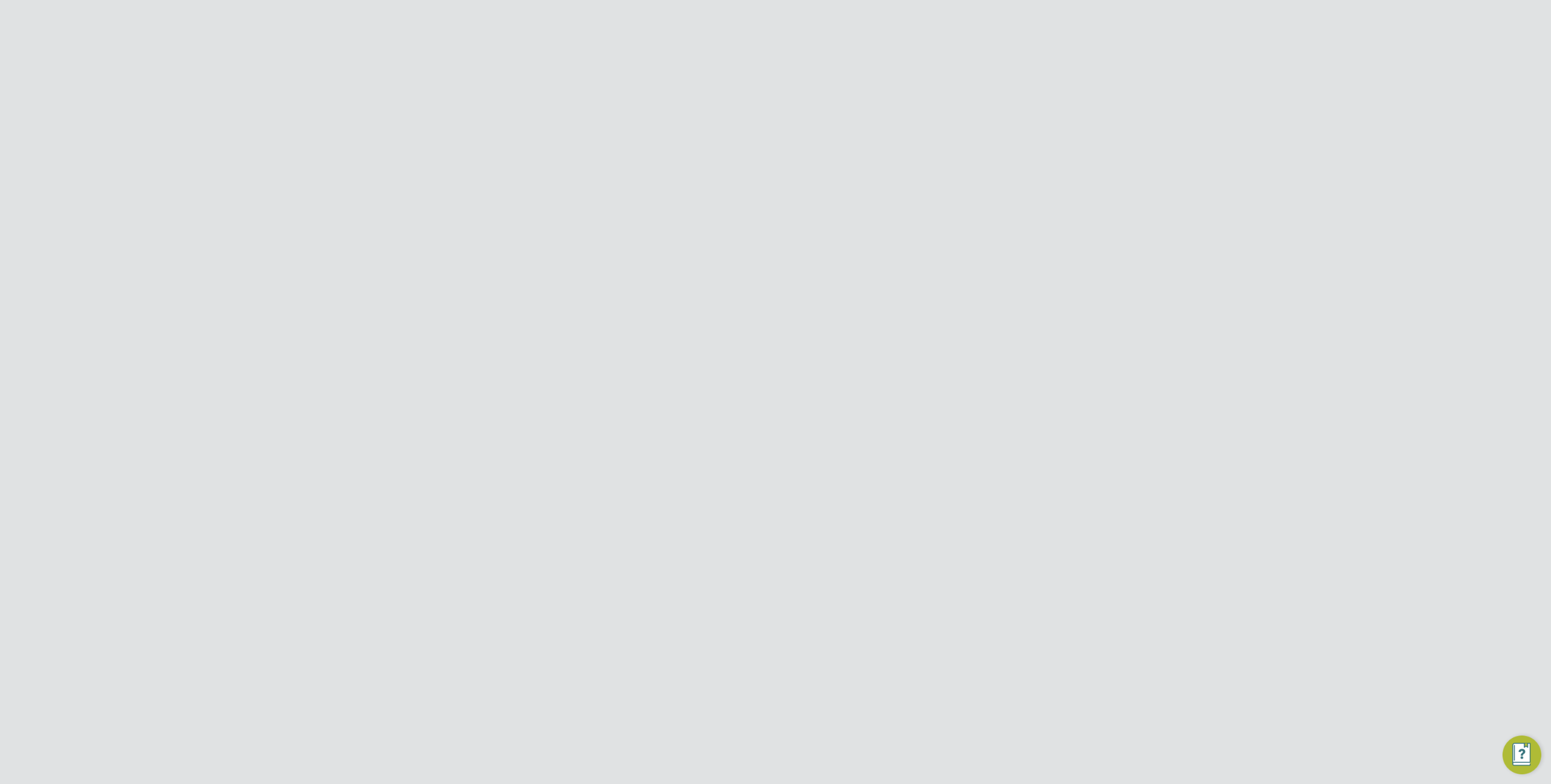
click at [381, 529] on button "Preferences" at bounding box center [403, 537] width 113 height 27
click at [391, 465] on ul "My Business Branding Doc. Requirements VMS Configurations Notifications Worker …" at bounding box center [403, 527] width 113 height 146
click at [390, 466] on link "My Business" at bounding box center [386, 471] width 54 height 11
click at [1034, 95] on icon at bounding box center [1034, 99] width 15 height 15
click at [1006, 122] on li "Edit Business e" at bounding box center [1004, 128] width 72 height 17
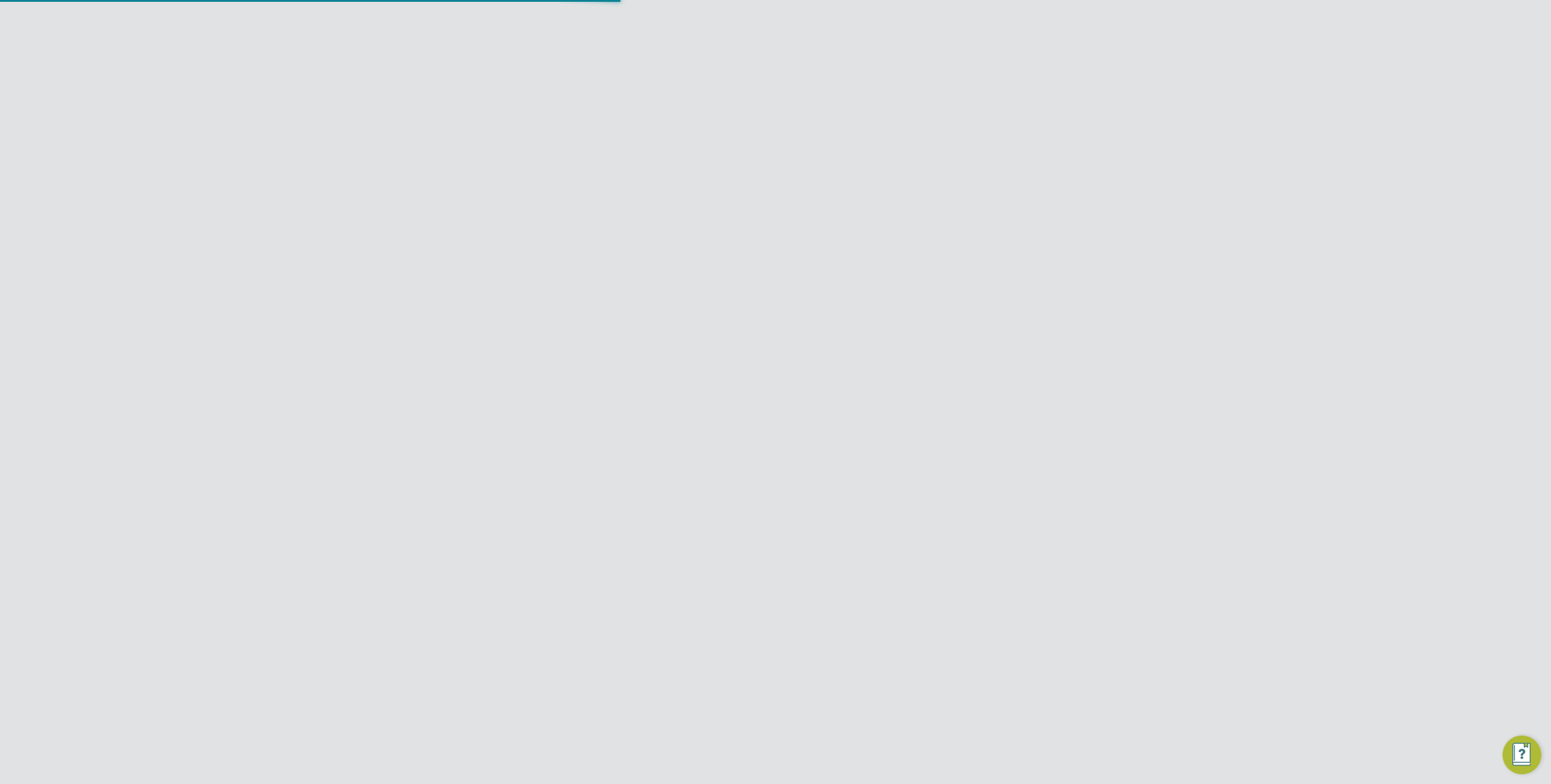
type input "United Kingdom"
click at [796, 216] on input at bounding box center [770, 215] width 119 height 18
click at [768, 242] on li "Unregistered" at bounding box center [770, 248] width 121 height 16
type input "Unregistered"
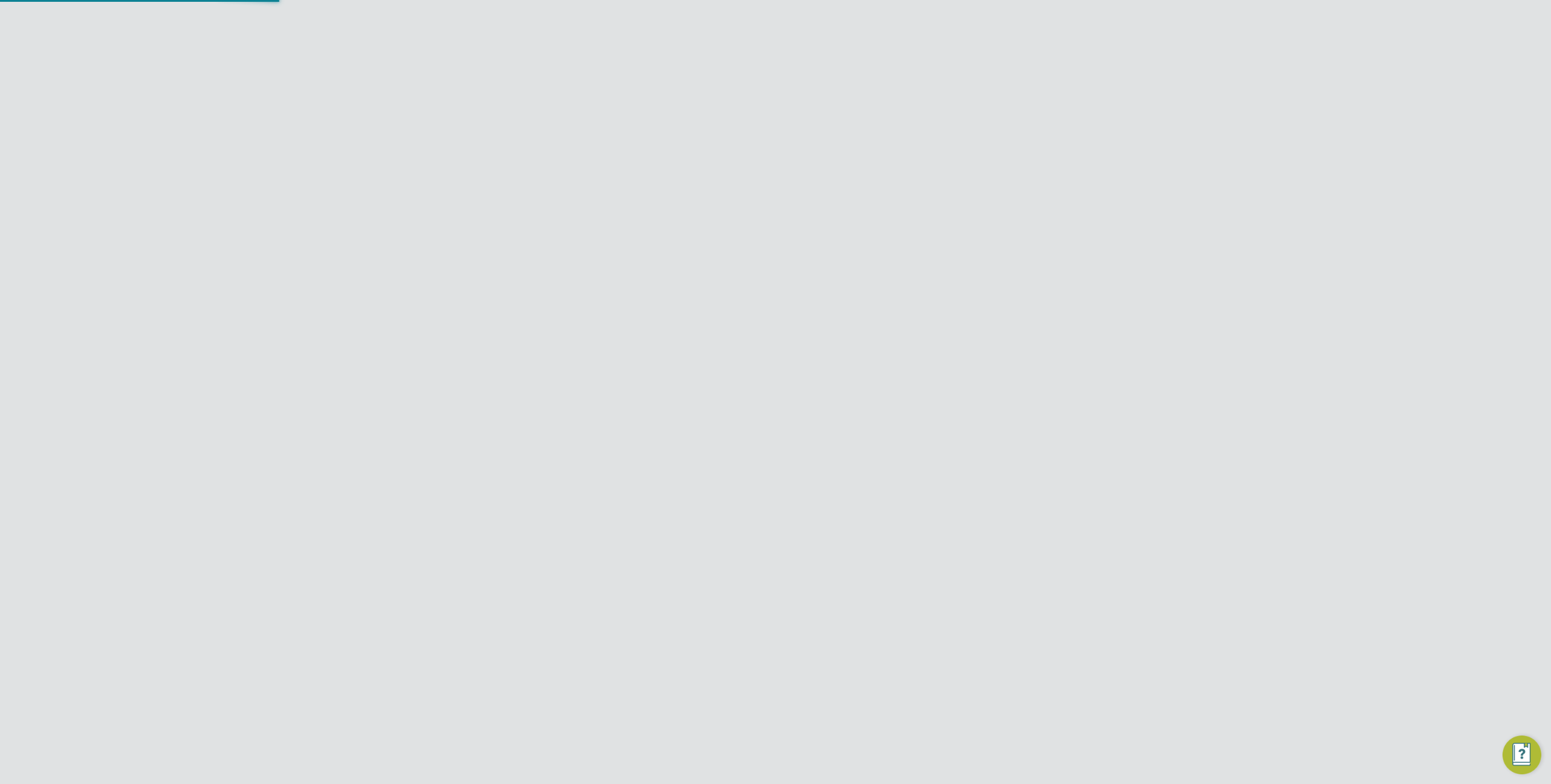
scroll to position [1450, 529]
click at [739, 254] on input "Hr Facilities Ltd" at bounding box center [785, 258] width 150 height 22
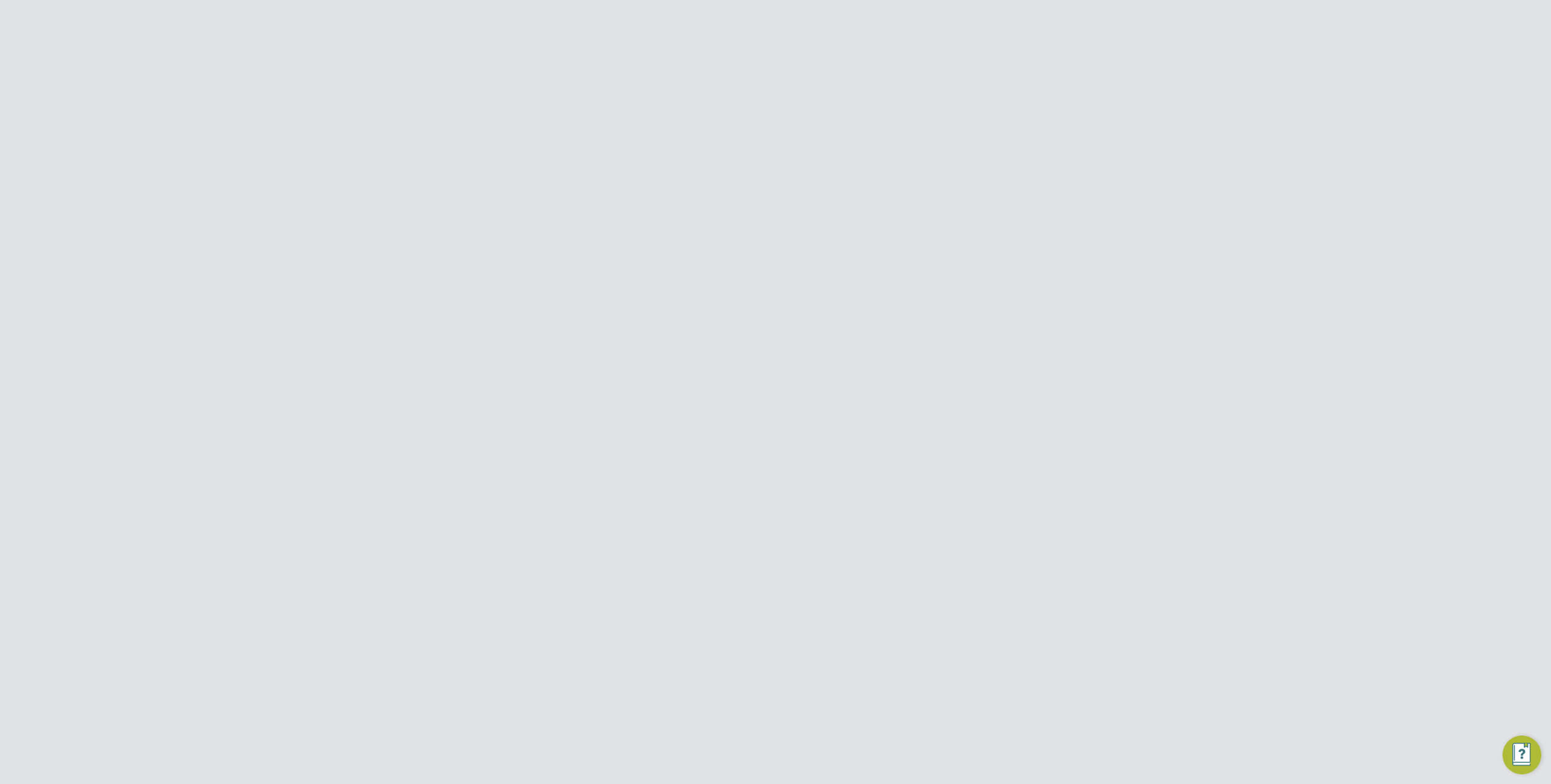
scroll to position [750, 0]
type input "wwwww"
click at [726, 747] on button "Cancel" at bounding box center [732, 750] width 45 height 19
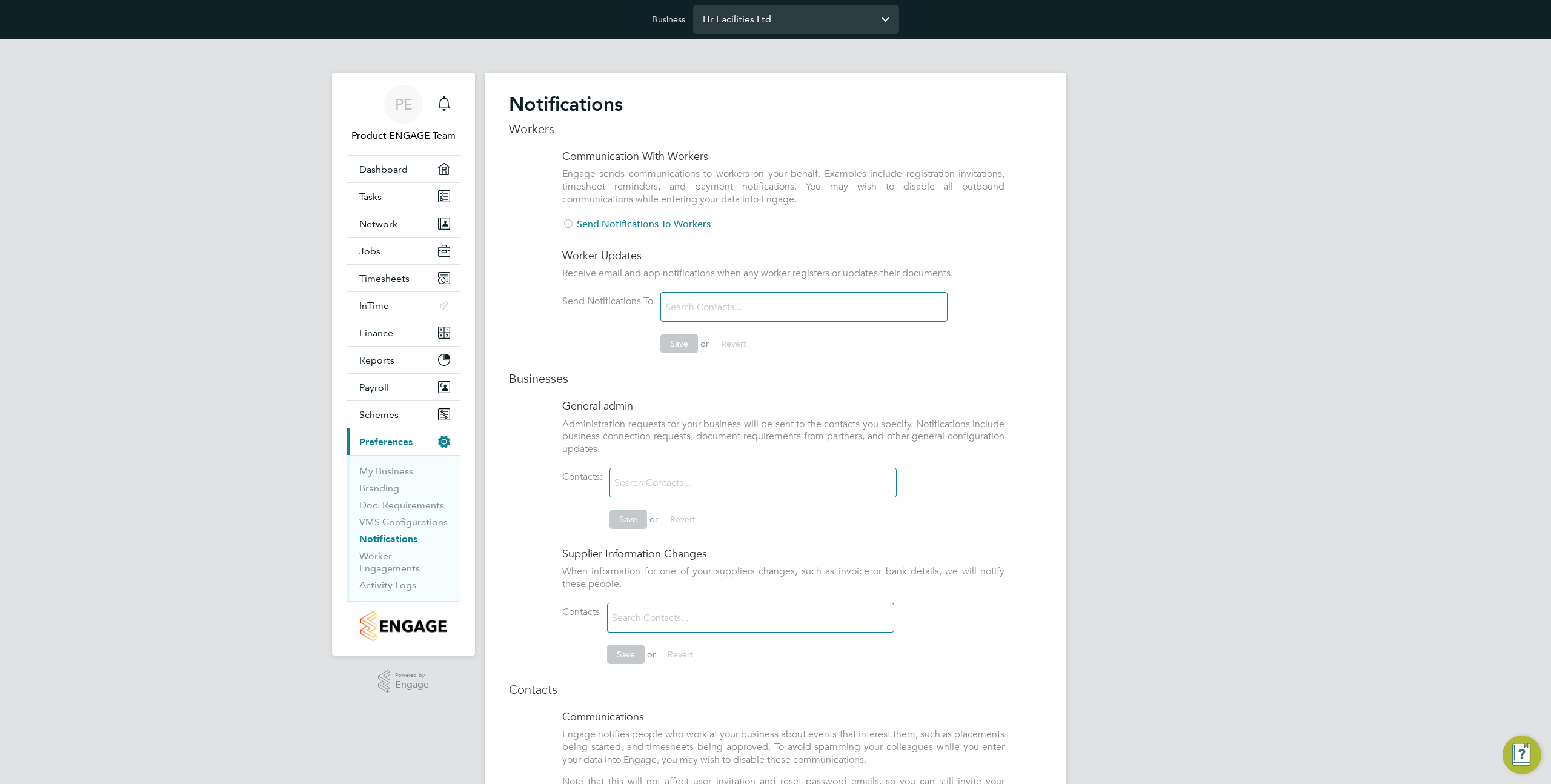
click at [749, 20] on input "Hr Facilities Ltd" at bounding box center [796, 19] width 206 height 29
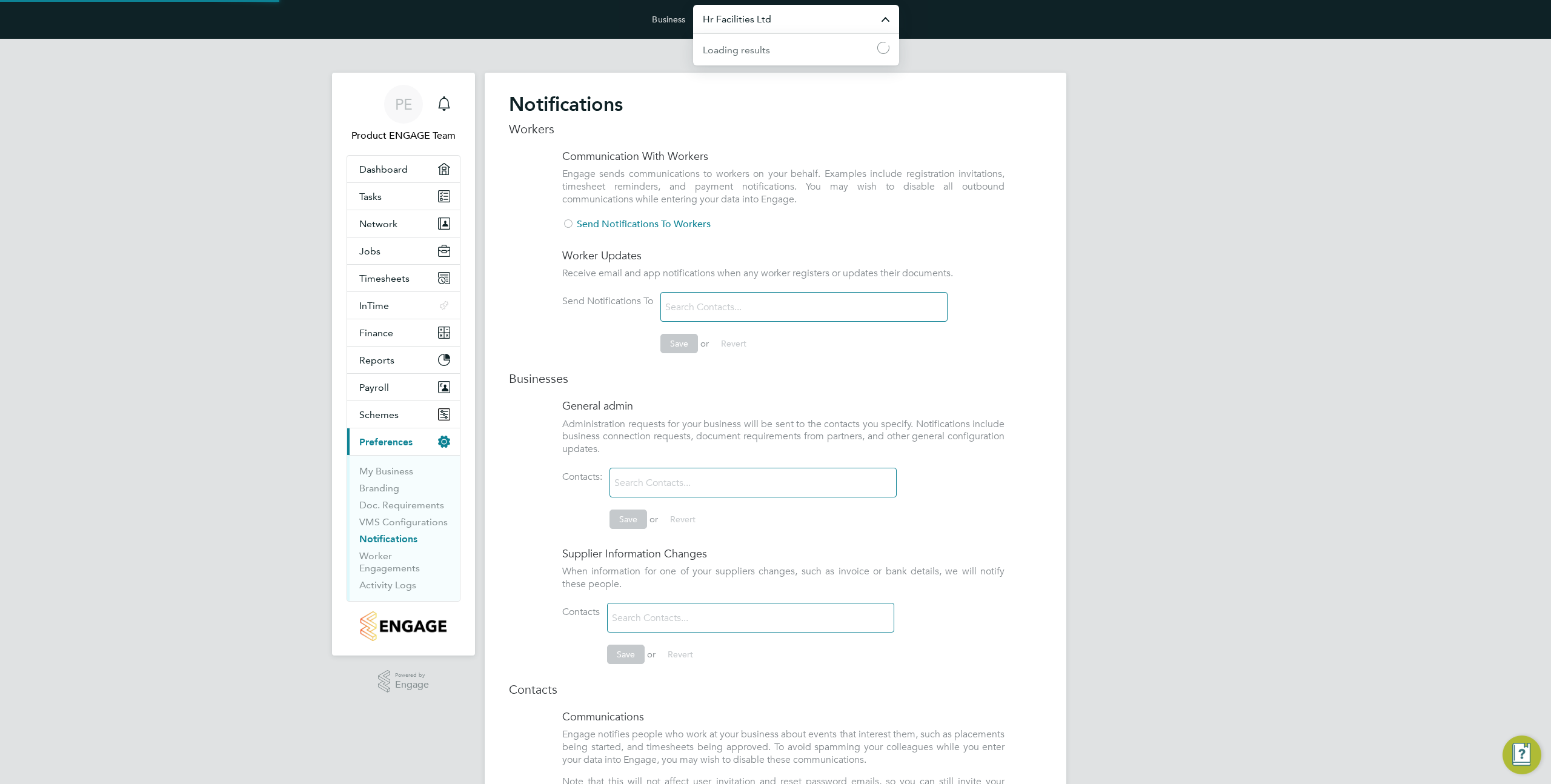
click at [749, 20] on input "Hr Facilities Ltd" at bounding box center [796, 19] width 206 height 29
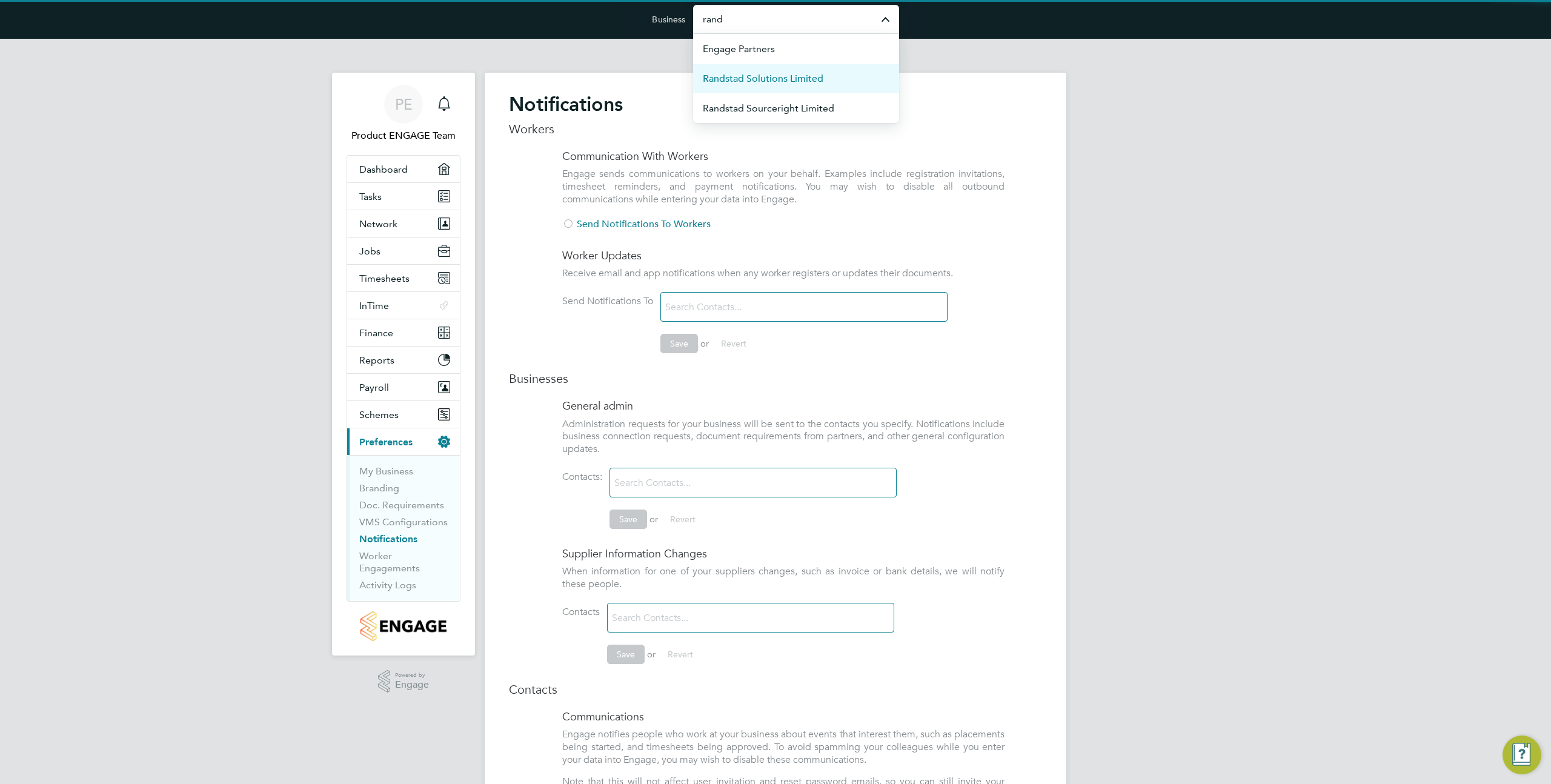
click at [737, 87] on li "Randstad Solutions Limited" at bounding box center [796, 78] width 206 height 29
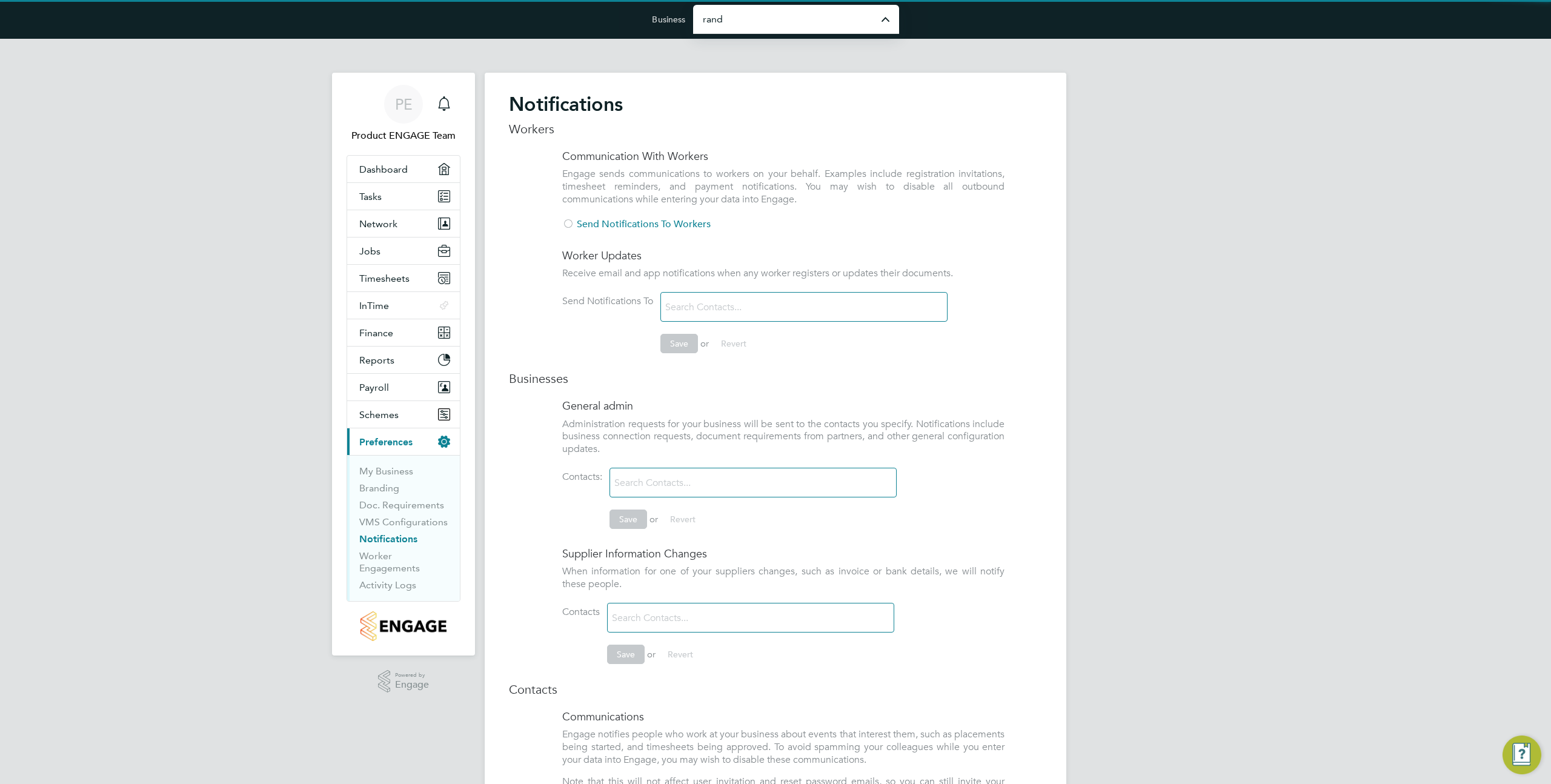
type input "Randstad Solutions Limited"
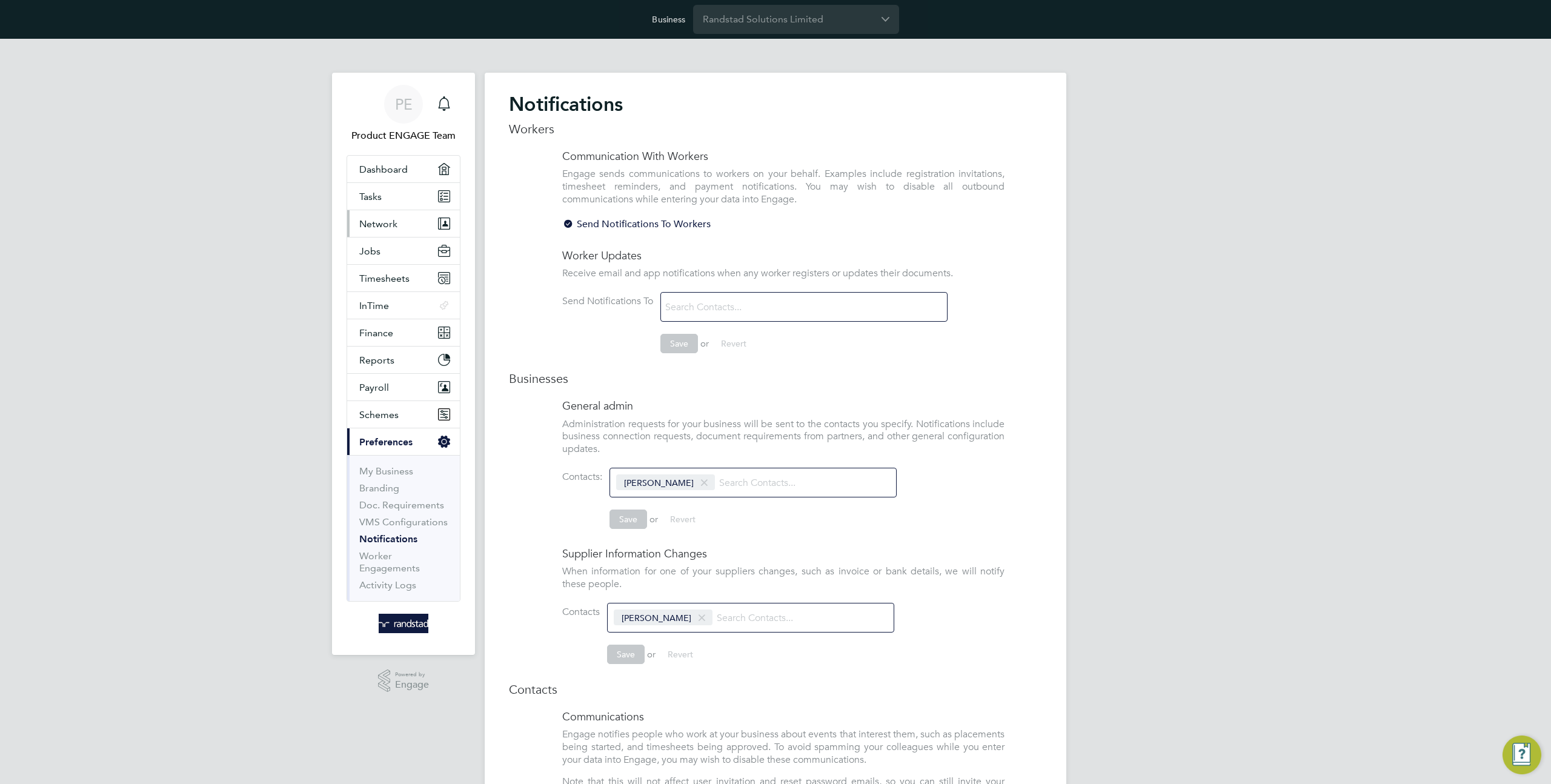
click at [397, 232] on button "Network" at bounding box center [403, 223] width 113 height 27
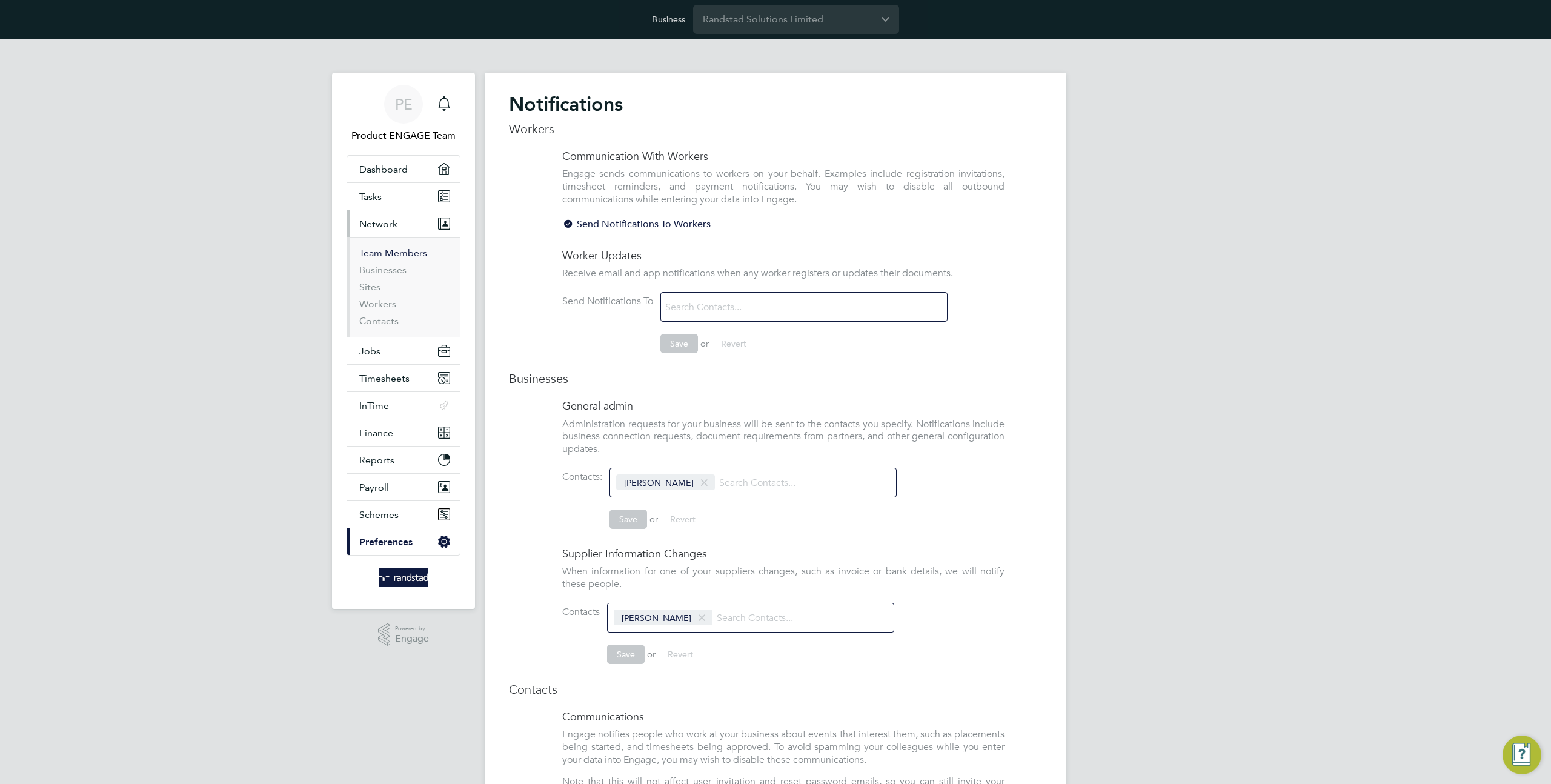
click at [385, 258] on link "Team Members" at bounding box center [393, 253] width 68 height 11
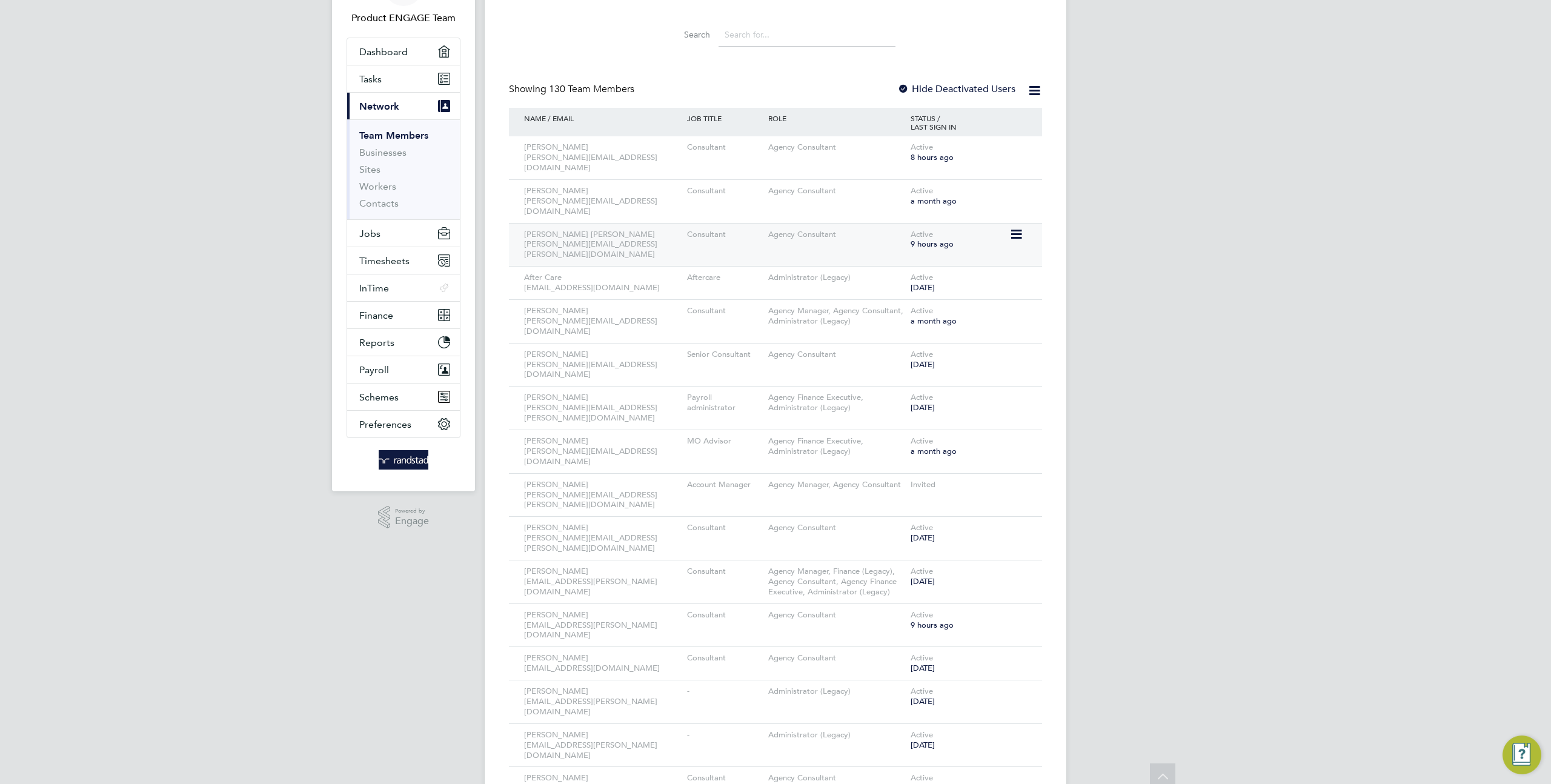
scroll to position [93, 0]
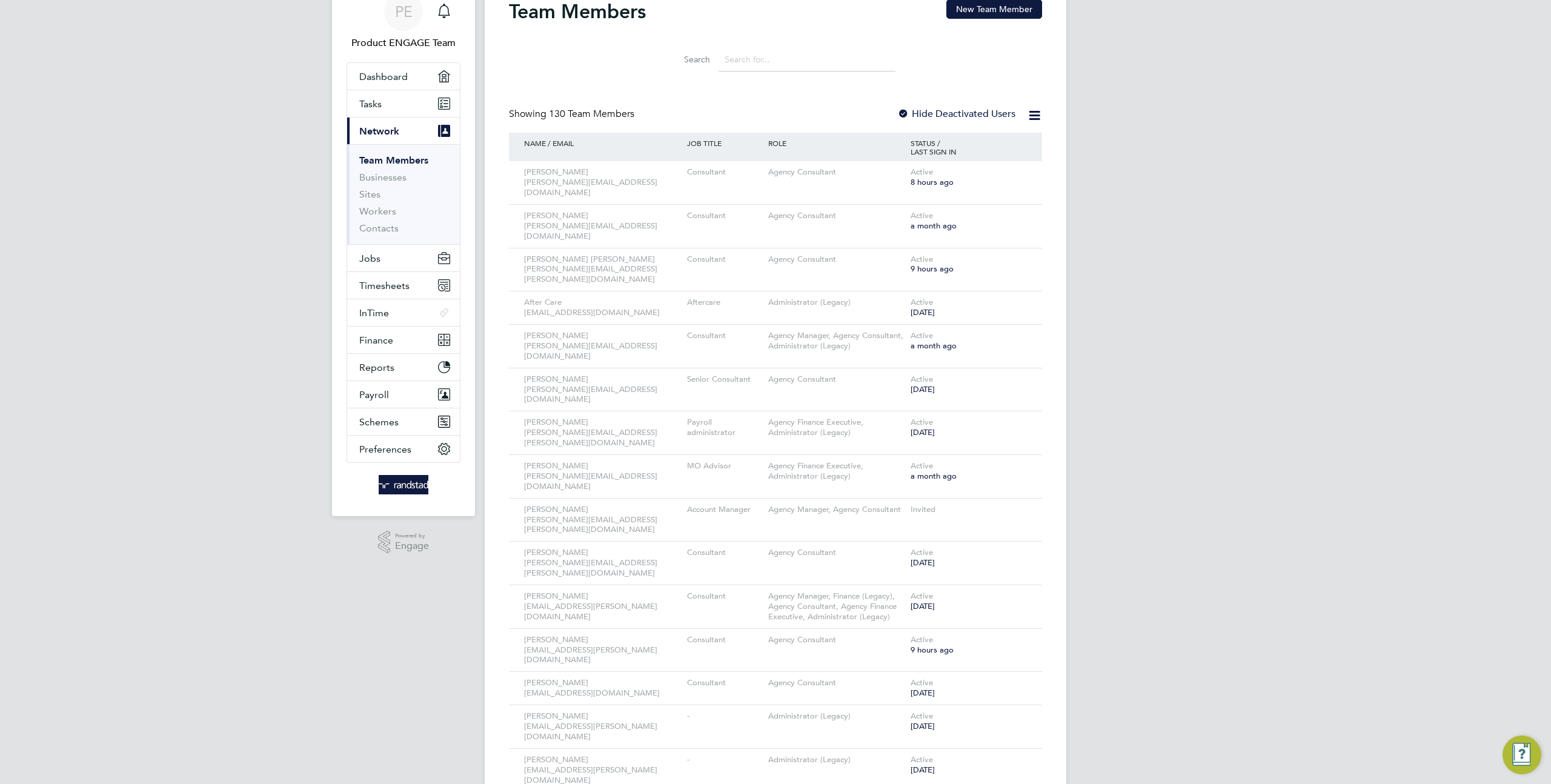
click at [757, 50] on input at bounding box center [806, 60] width 177 height 24
type input "fina"
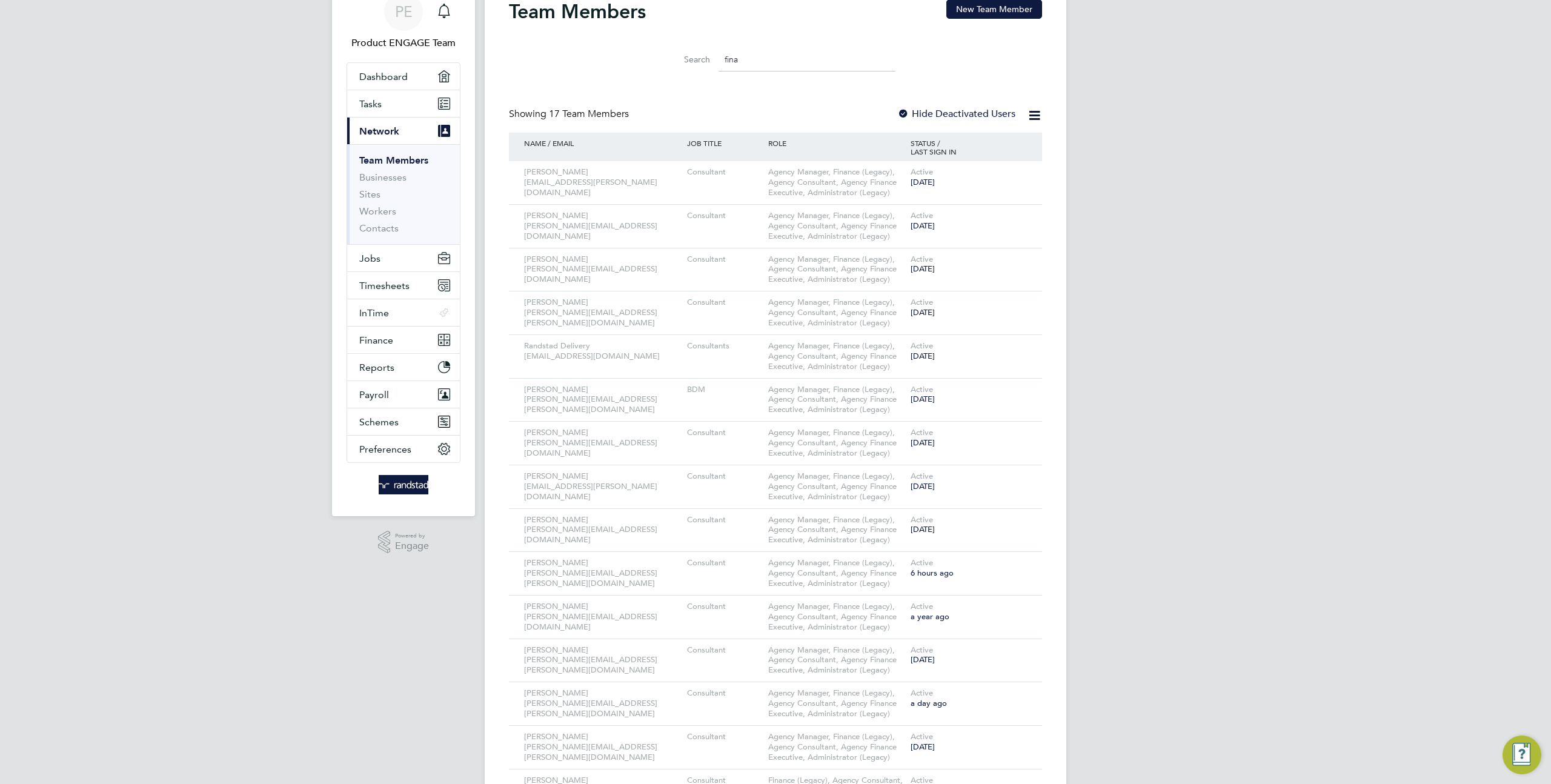
click at [742, 55] on input "fina" at bounding box center [806, 60] width 177 height 24
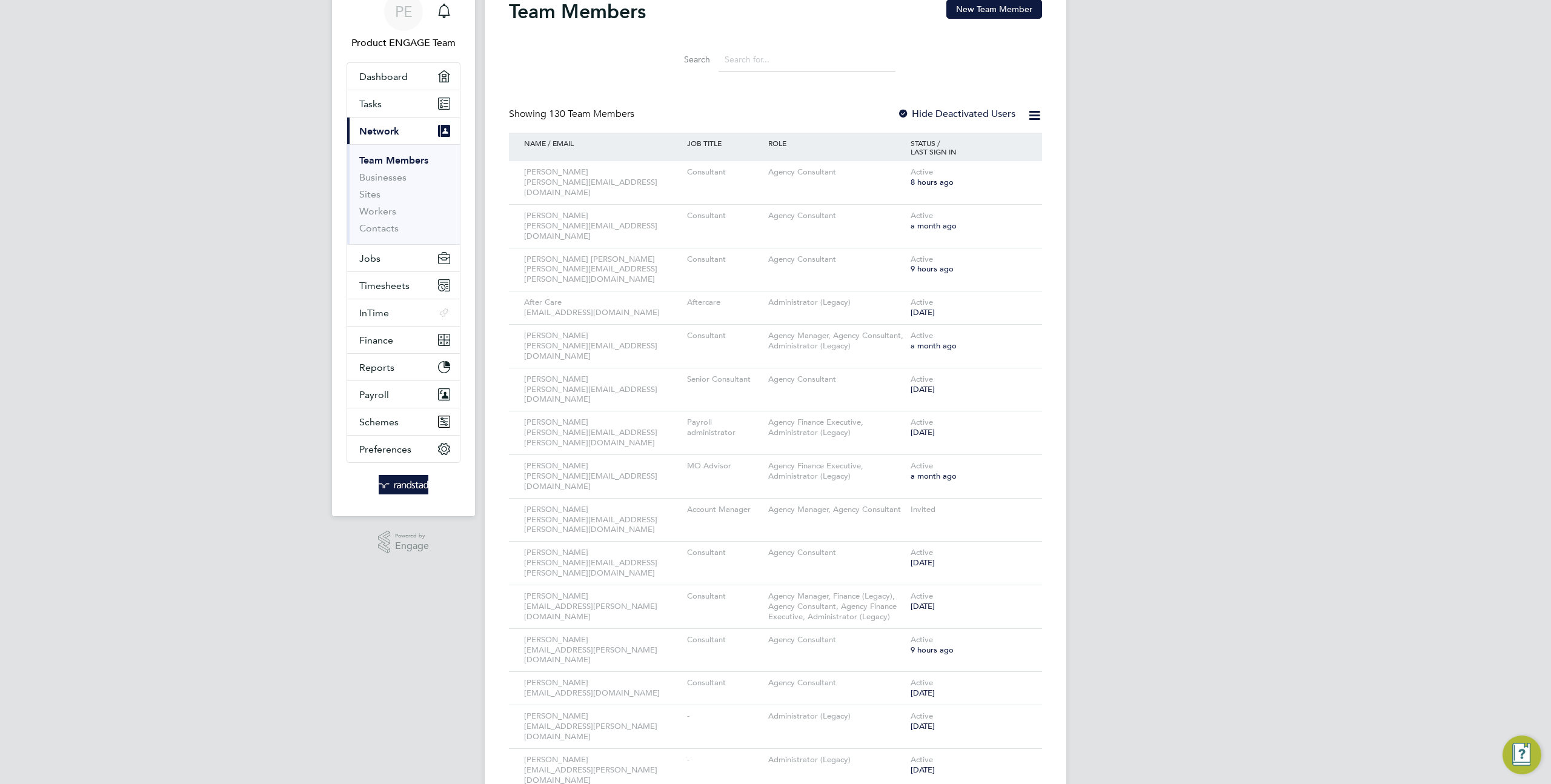
scroll to position [0, 0]
